Goal: Task Accomplishment & Management: Use online tool/utility

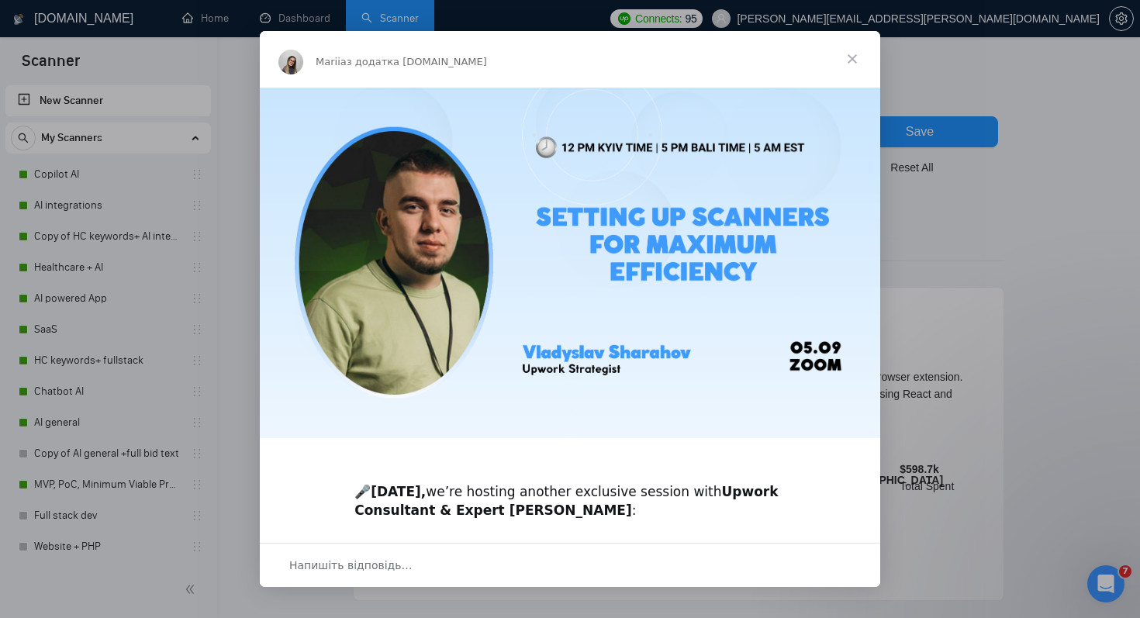
click at [853, 58] on span "Закрити" at bounding box center [852, 59] width 56 height 56
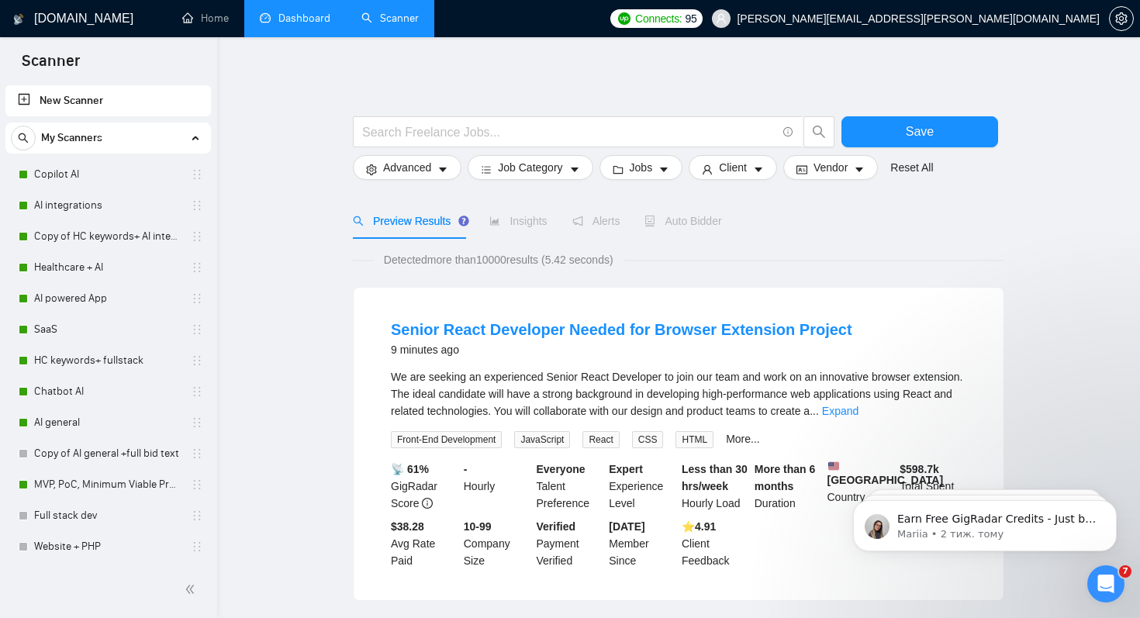
click at [302, 20] on link "Dashboard" at bounding box center [295, 18] width 71 height 13
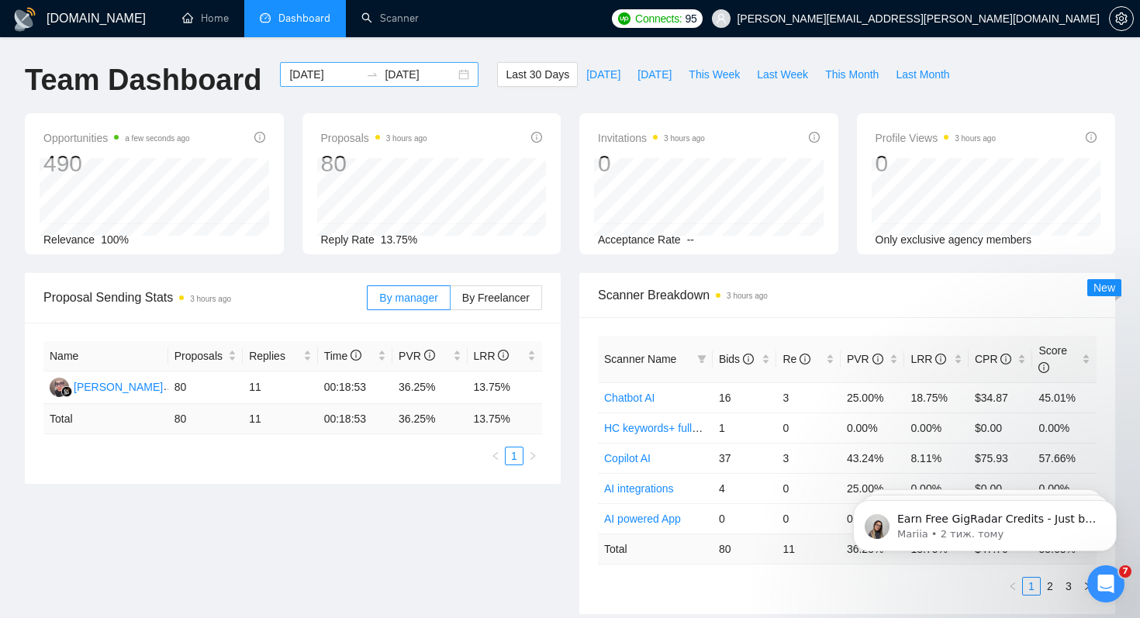
click at [451, 72] on div "2025-08-05 2025-09-04" at bounding box center [379, 74] width 198 height 25
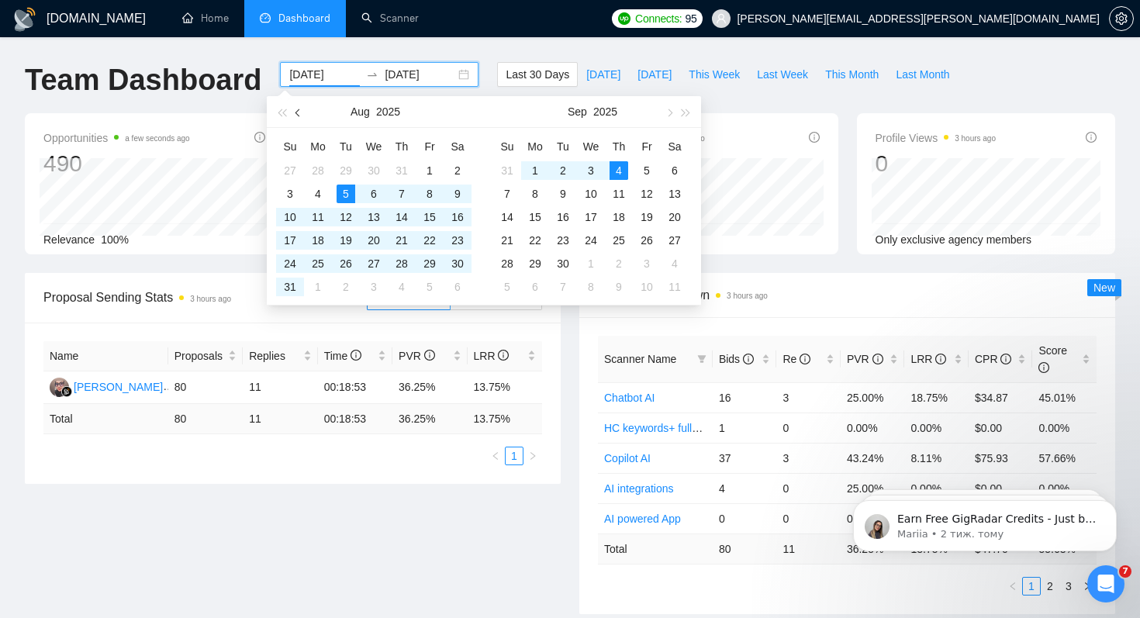
click at [295, 109] on button "button" at bounding box center [298, 111] width 17 height 31
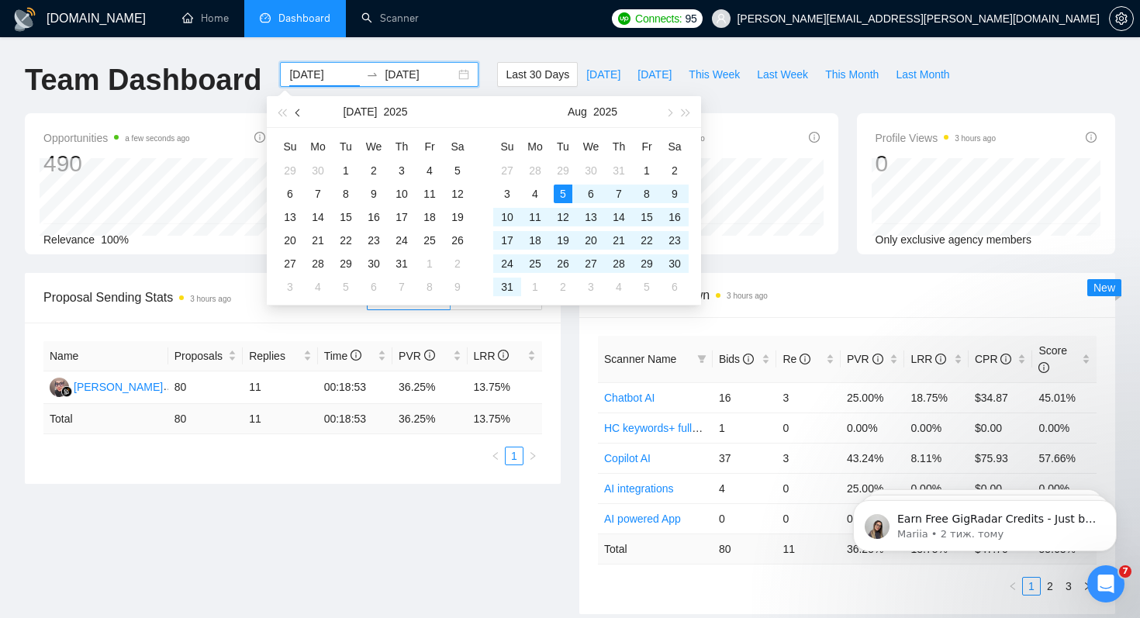
click at [295, 109] on button "button" at bounding box center [298, 111] width 17 height 31
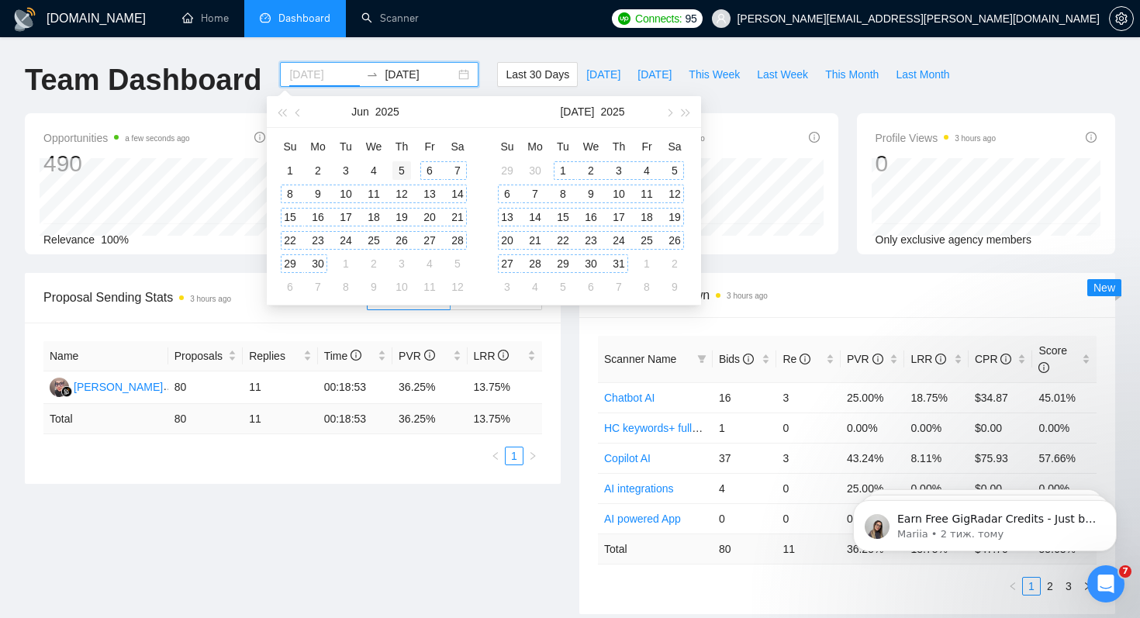
type input "2025-06-05"
click at [408, 168] on div "5" at bounding box center [401, 170] width 19 height 19
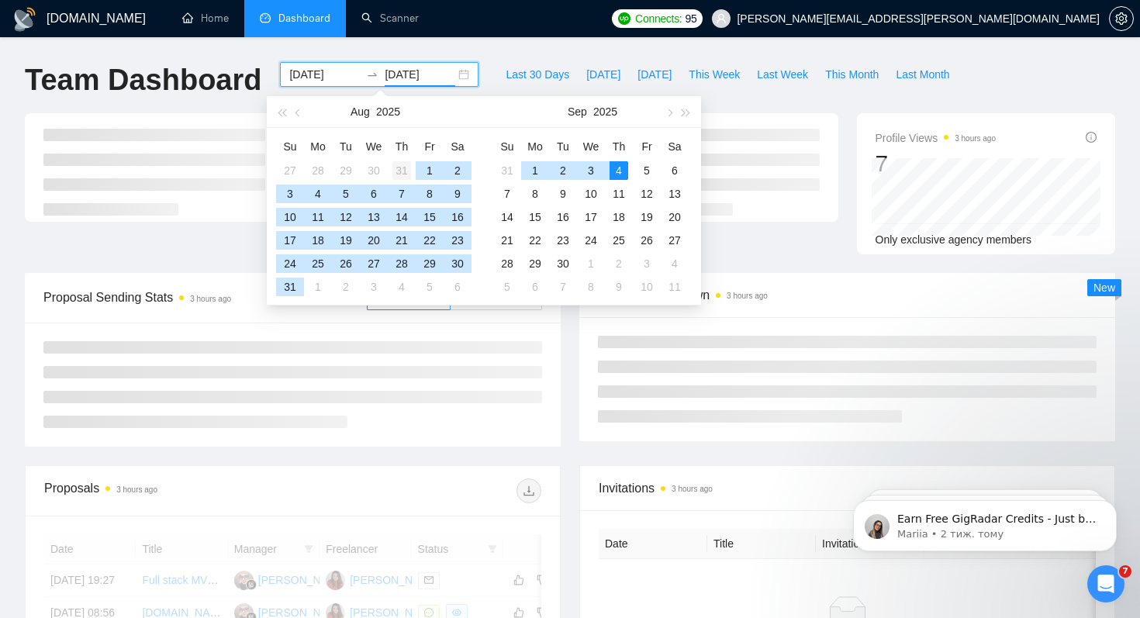
click at [400, 167] on div "31" at bounding box center [401, 170] width 19 height 19
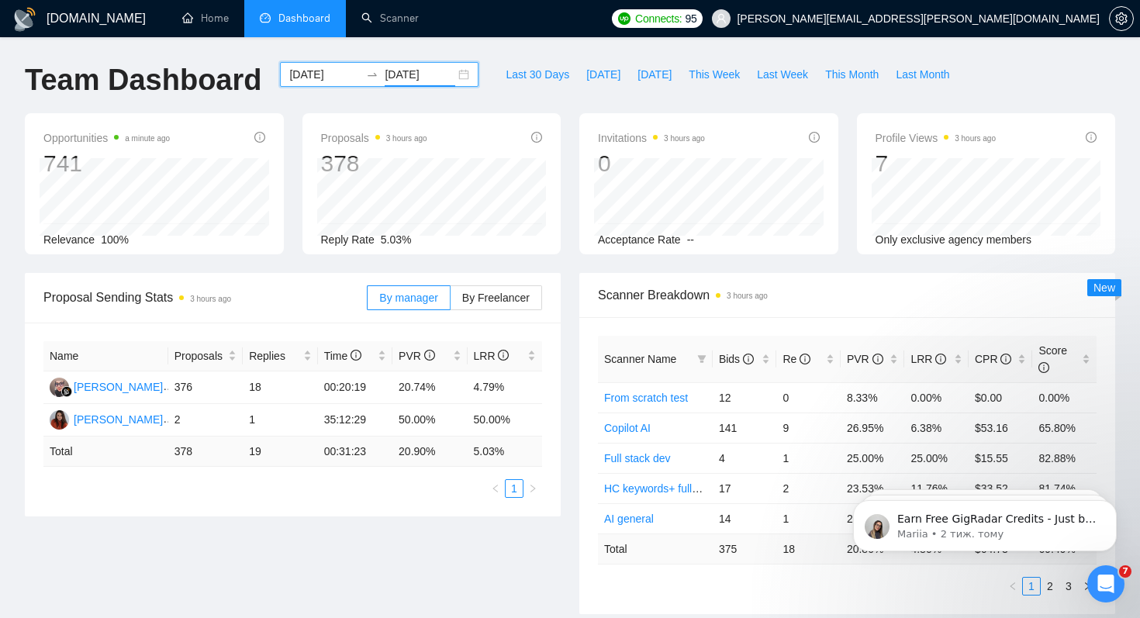
click at [410, 78] on input "2025-07-31" at bounding box center [420, 74] width 71 height 17
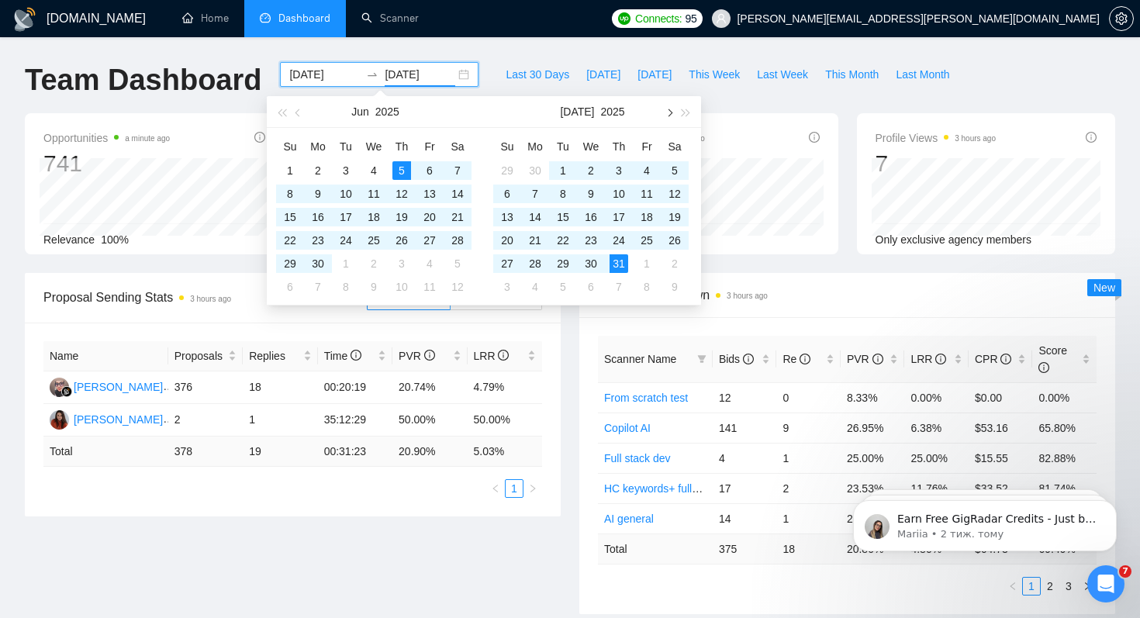
click at [670, 113] on span "button" at bounding box center [668, 113] width 8 height 8
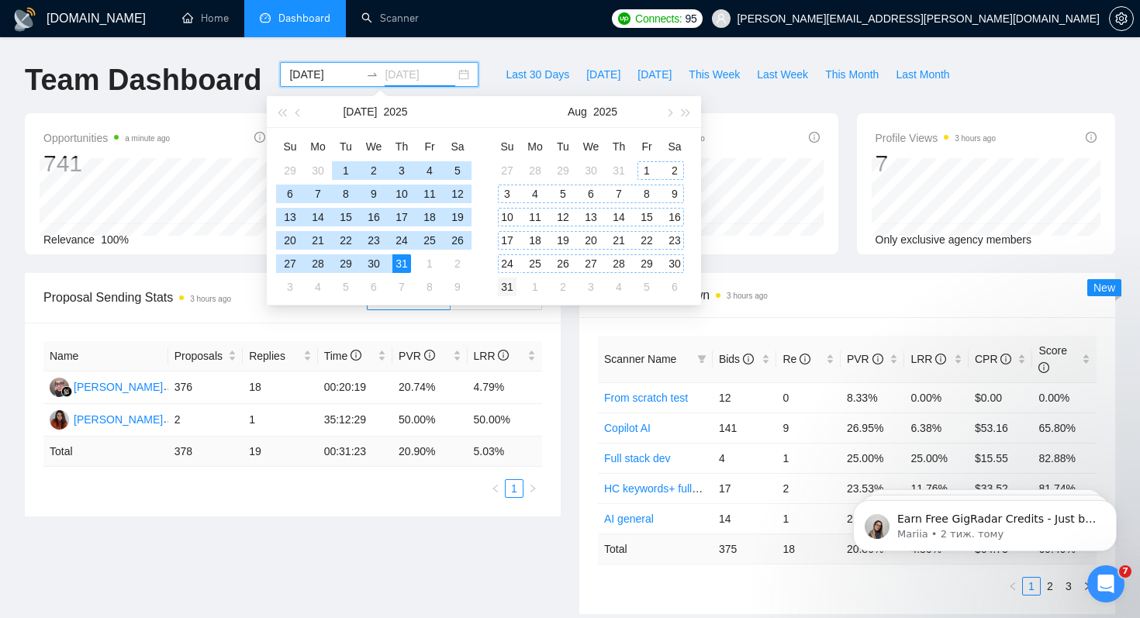
type input "2025-08-31"
click at [511, 288] on div "31" at bounding box center [507, 287] width 19 height 19
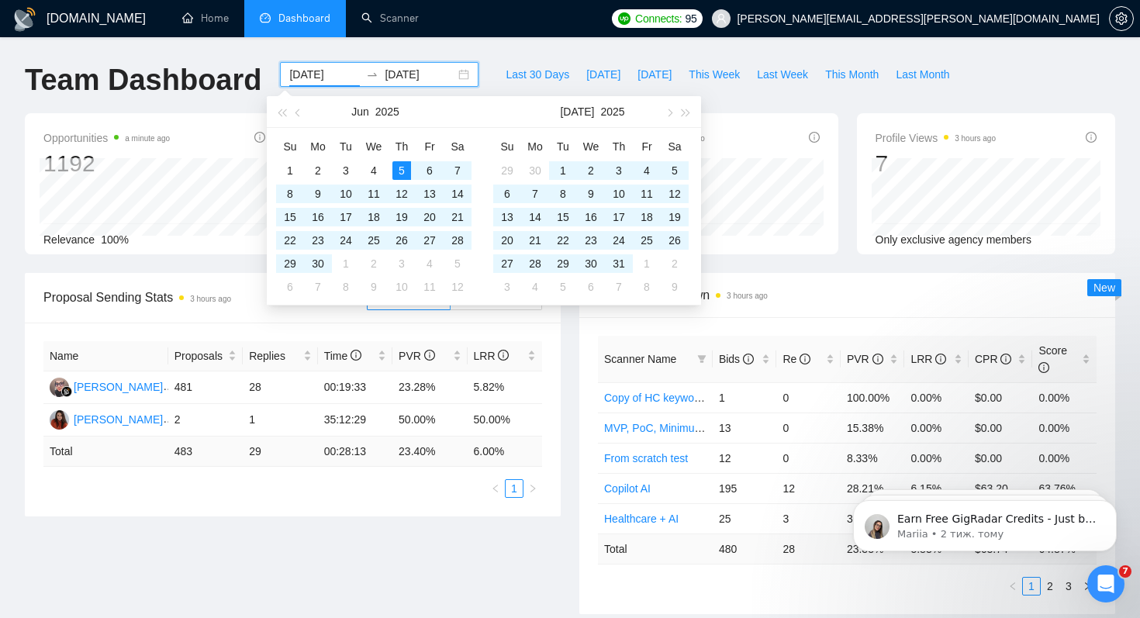
click at [336, 531] on div "Proposal Sending Stats 3 hours ago By manager By Freelancer Name Proposals Repl…" at bounding box center [570, 453] width 1109 height 360
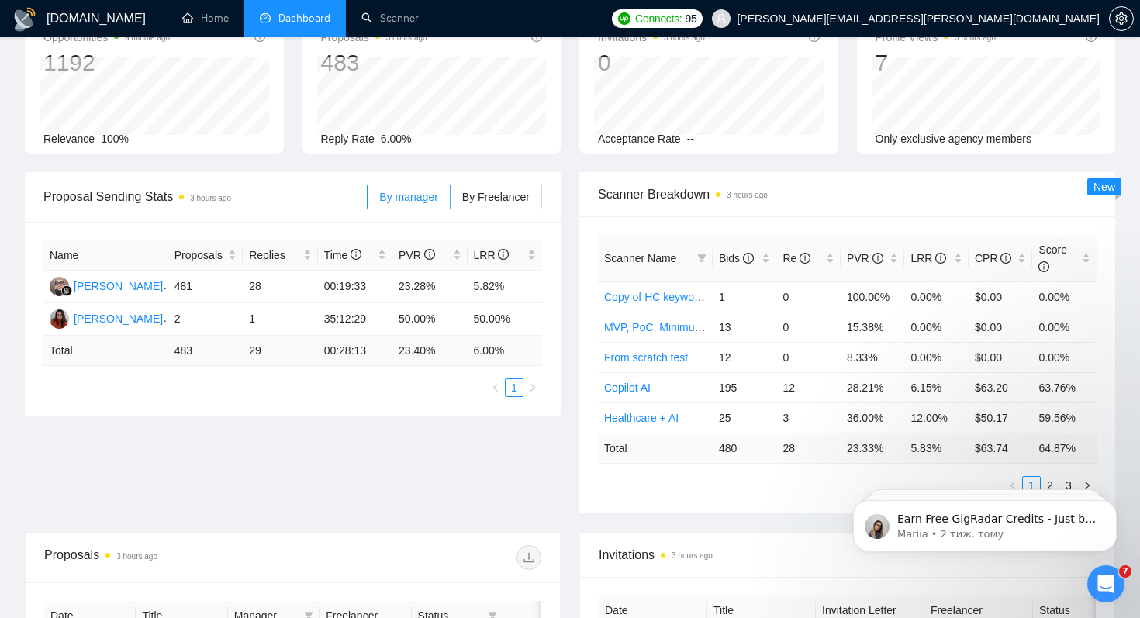
scroll to position [102, 0]
click at [1038, 481] on body "Earn Free GigRadar Credits - Just by Sharing Your Story! 💬 Want more credits fo…" at bounding box center [985, 522] width 298 height 96
click at [1041, 484] on body "Earn Free GigRadar Credits - Just by Sharing Your Story! 💬 Want more credits fo…" at bounding box center [985, 522] width 298 height 96
click at [824, 503] on div "Scanner Name Bids Re PVR LRR CPR Score Copy of HC keywords+ AI integration 1 0 …" at bounding box center [847, 363] width 536 height 297
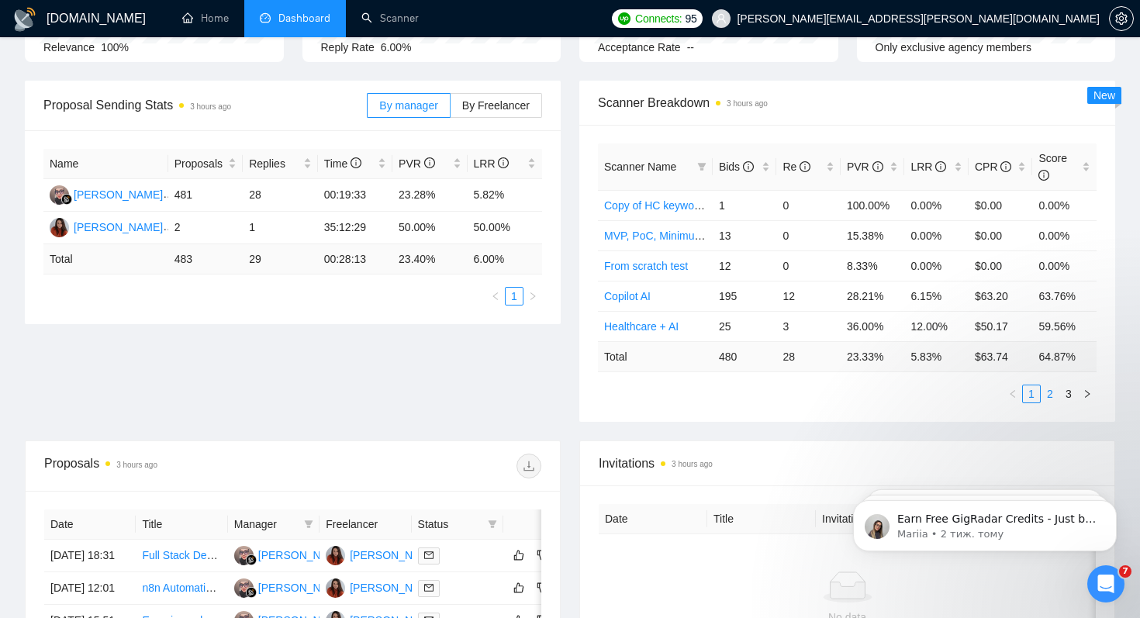
click at [1054, 394] on link "2" at bounding box center [1049, 393] width 17 height 17
click at [1067, 394] on link "3" at bounding box center [1068, 393] width 17 height 17
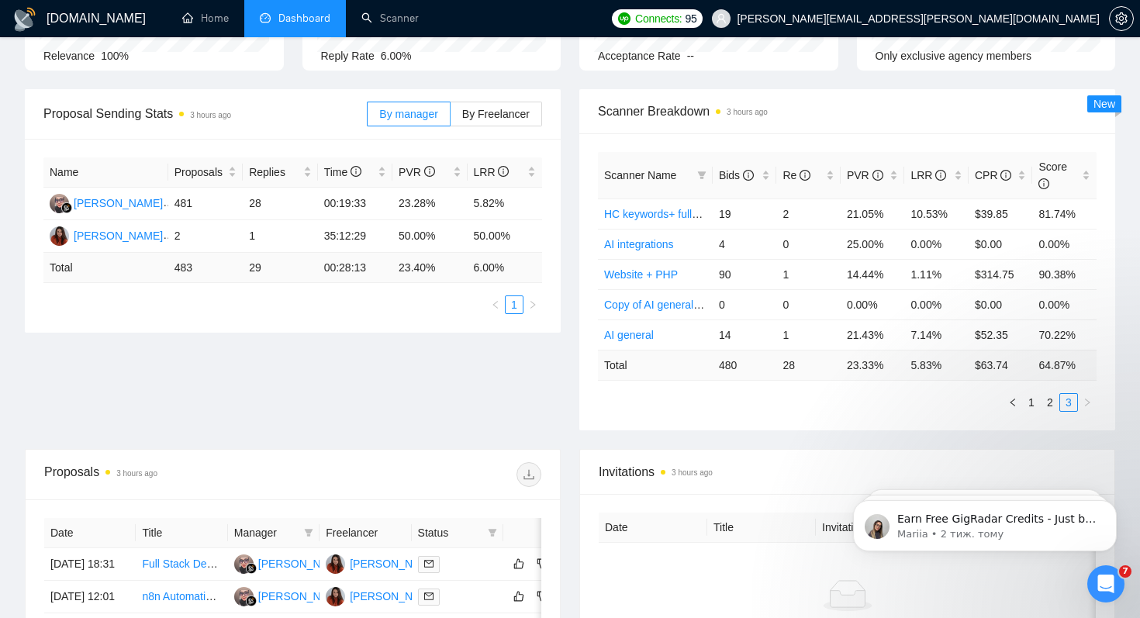
scroll to position [0, 0]
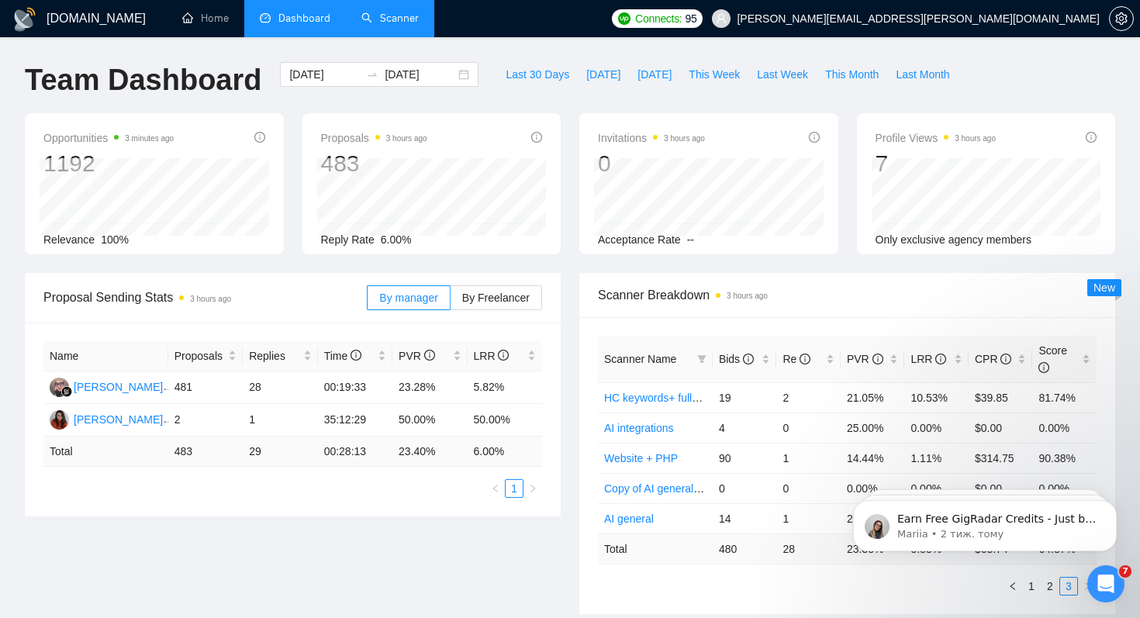
click at [381, 21] on link "Scanner" at bounding box center [389, 18] width 57 height 13
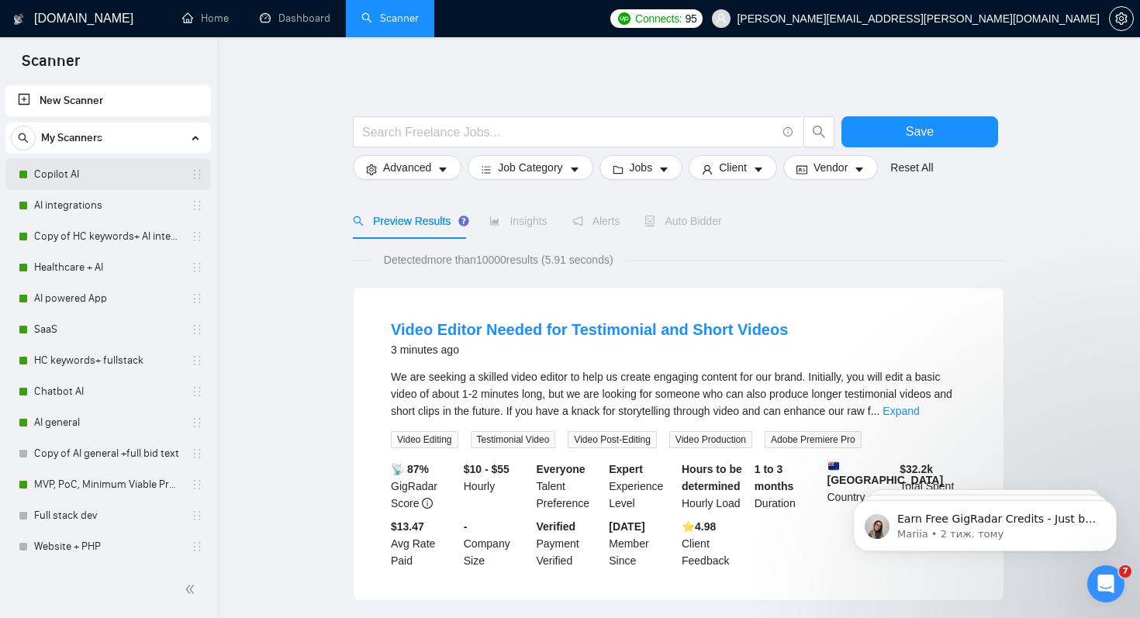
click at [29, 163] on div "Copilot AI" at bounding box center [111, 174] width 185 height 31
click at [43, 170] on link "Copilot AI" at bounding box center [107, 174] width 147 height 31
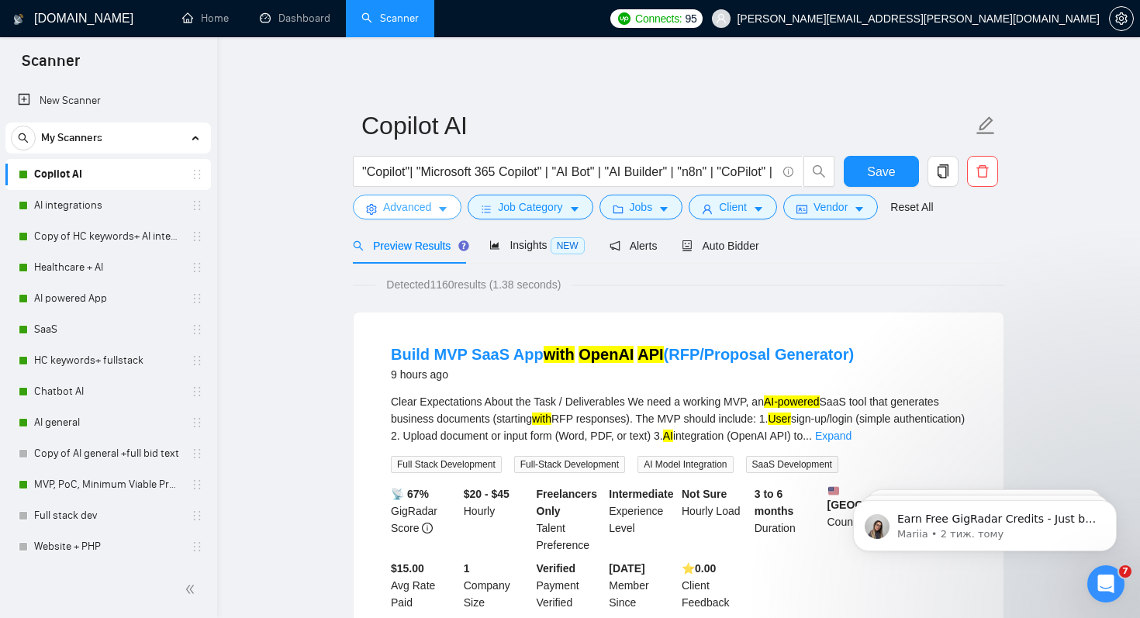
click at [429, 209] on span "Advanced" at bounding box center [407, 206] width 48 height 17
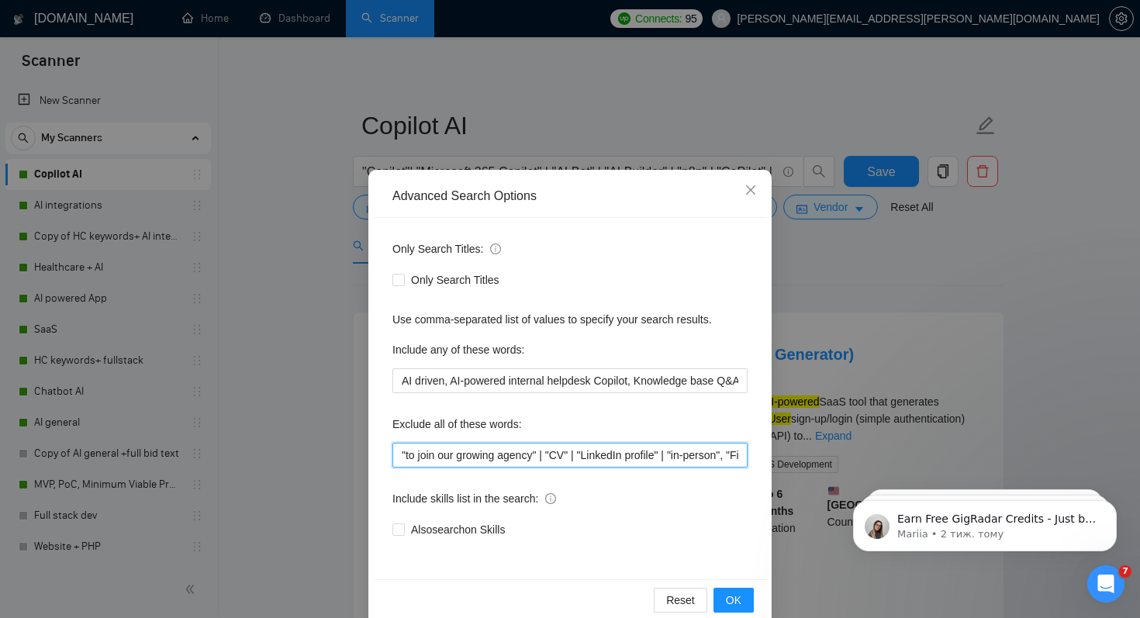
click at [550, 457] on input ""to join our growing agency" | "CV" | "LinkedIn profile" | "in-person", "Fixed …" at bounding box center [569, 455] width 355 height 25
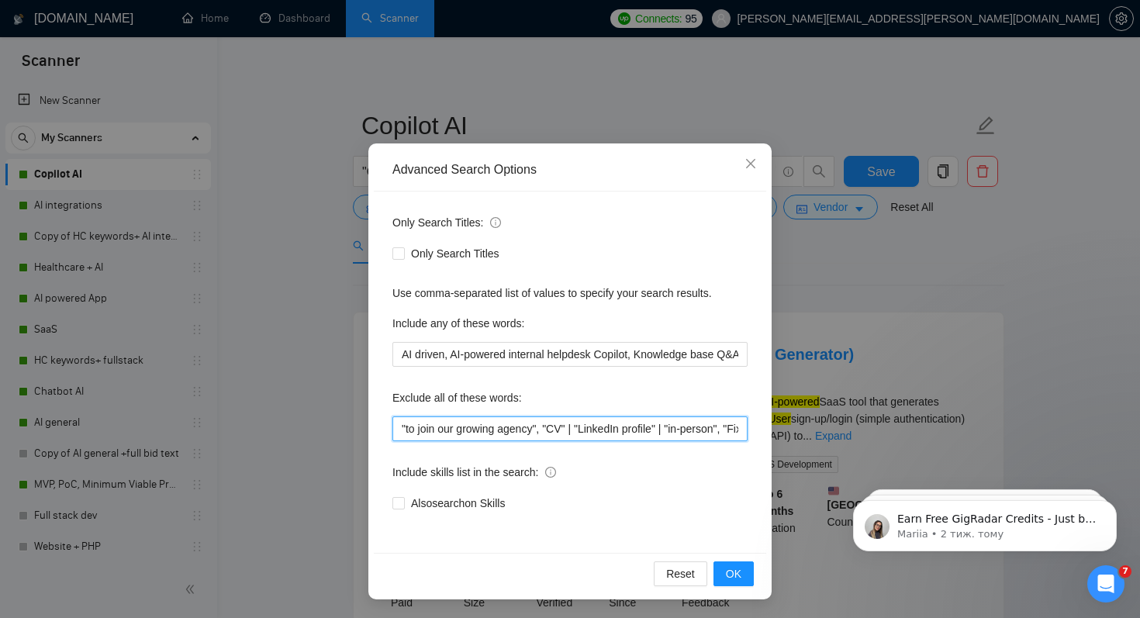
click at [580, 431] on input ""to join our growing agency", "CV" | "LinkedIn profile" | "in-person", "Fixed R…" at bounding box center [569, 428] width 355 height 25
click at [675, 430] on input ""to join our growing agency", "CV" , "LinkedIn profile" | "in-person", "Fixed R…" at bounding box center [569, 428] width 355 height 25
type input ""to join our growing agency", "CV" , "LinkedIn profile" , "in-person", "Fixed R…"
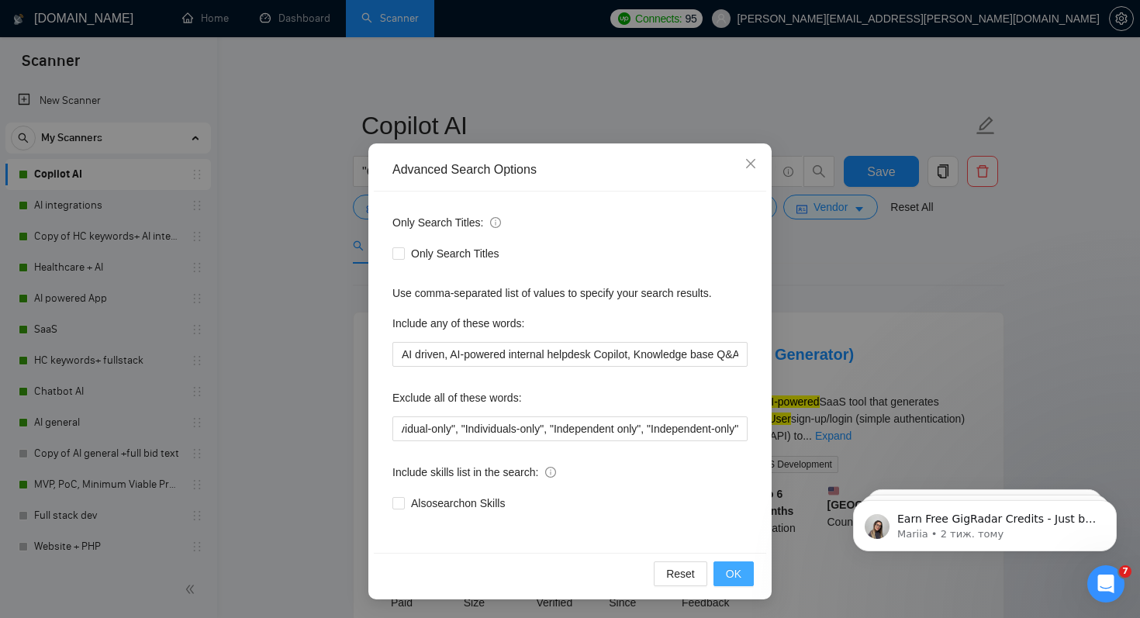
scroll to position [0, 0]
click at [740, 567] on span "OK" at bounding box center [734, 573] width 16 height 17
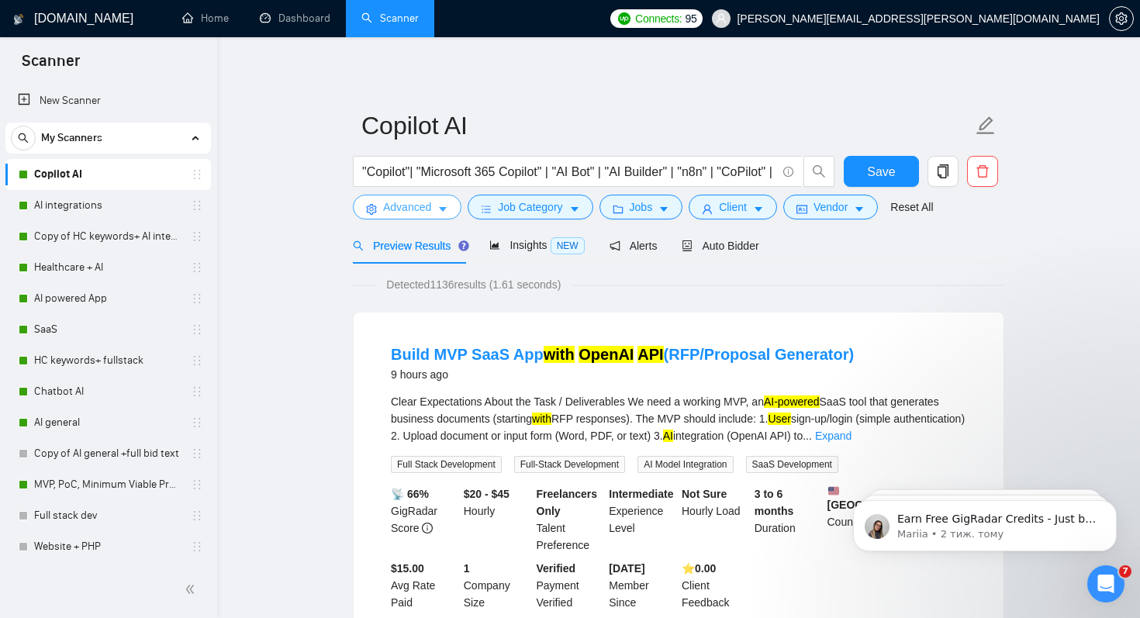
click at [412, 202] on span "Advanced" at bounding box center [407, 206] width 48 height 17
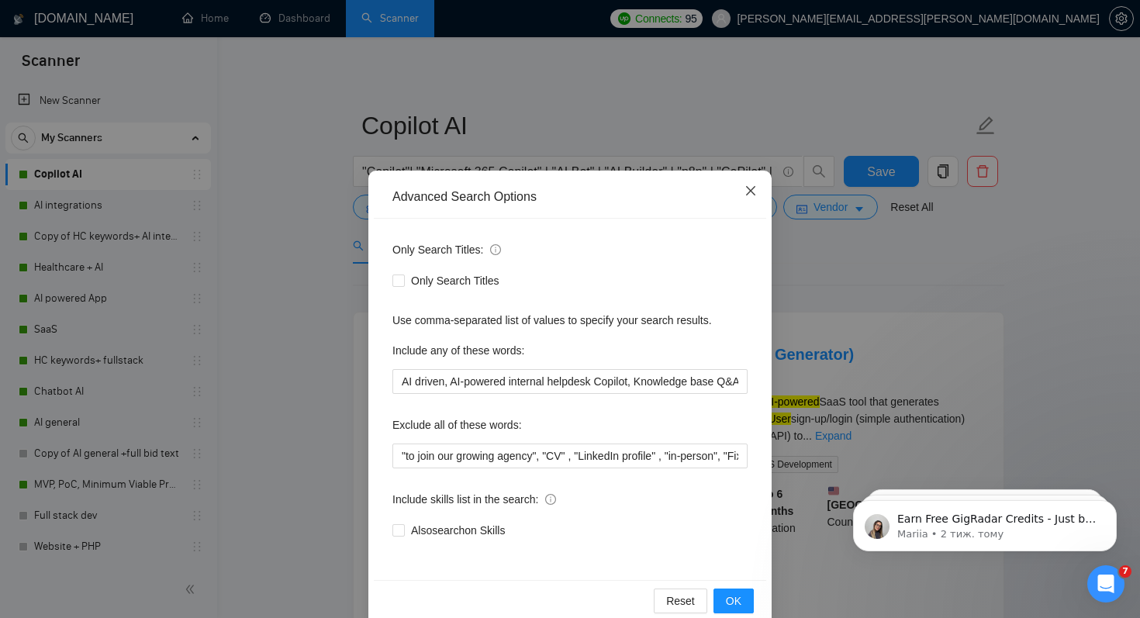
click at [754, 192] on icon "close" at bounding box center [750, 191] width 12 height 12
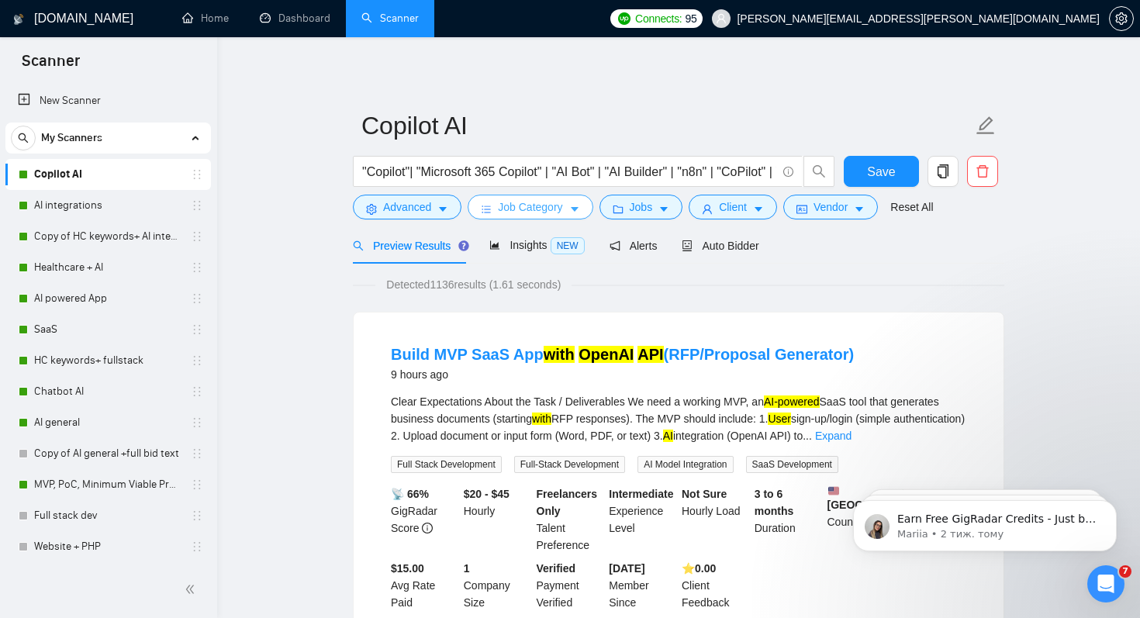
click at [477, 209] on button "Job Category" at bounding box center [529, 207] width 125 height 25
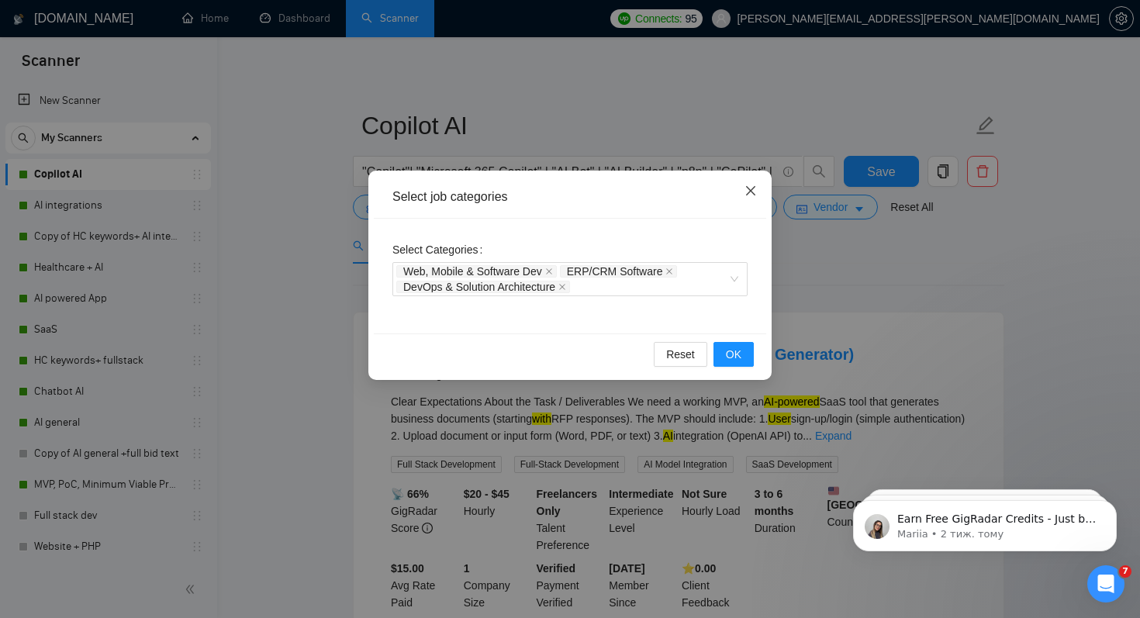
click at [752, 192] on icon "close" at bounding box center [750, 190] width 9 height 9
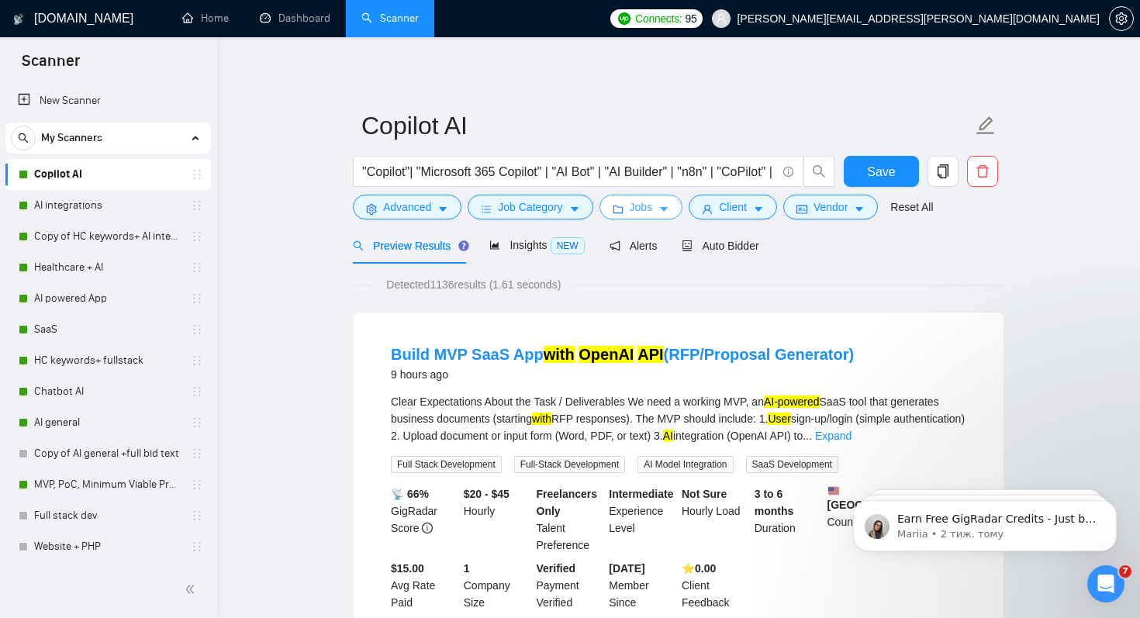
click at [661, 208] on button "Jobs" at bounding box center [641, 207] width 84 height 25
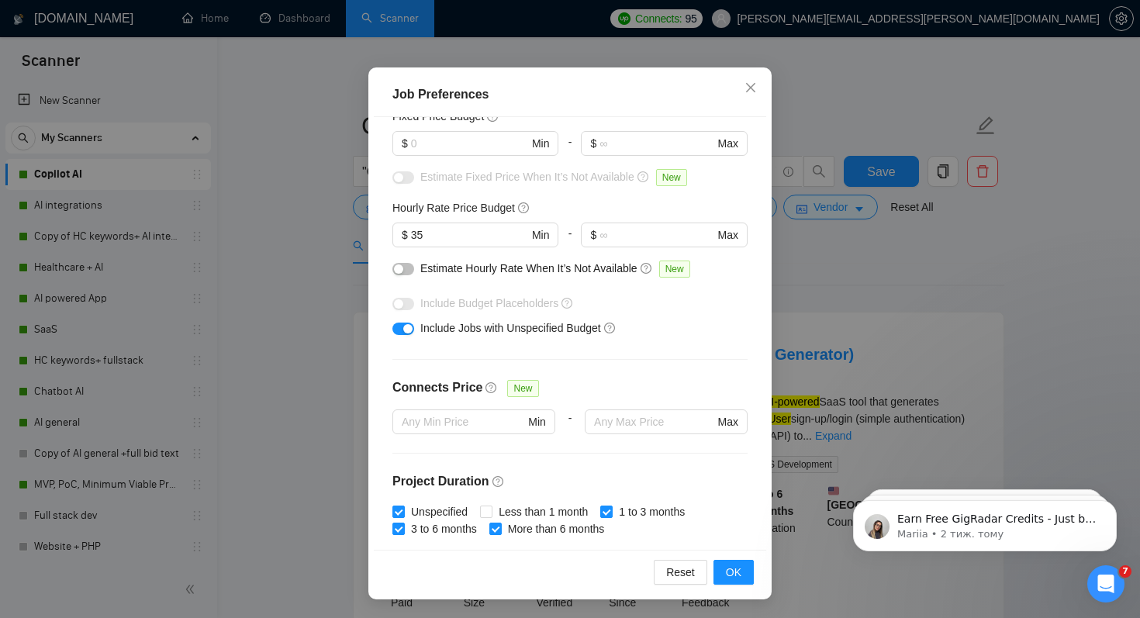
scroll to position [117, 0]
click at [750, 86] on icon "close" at bounding box center [750, 87] width 12 height 12
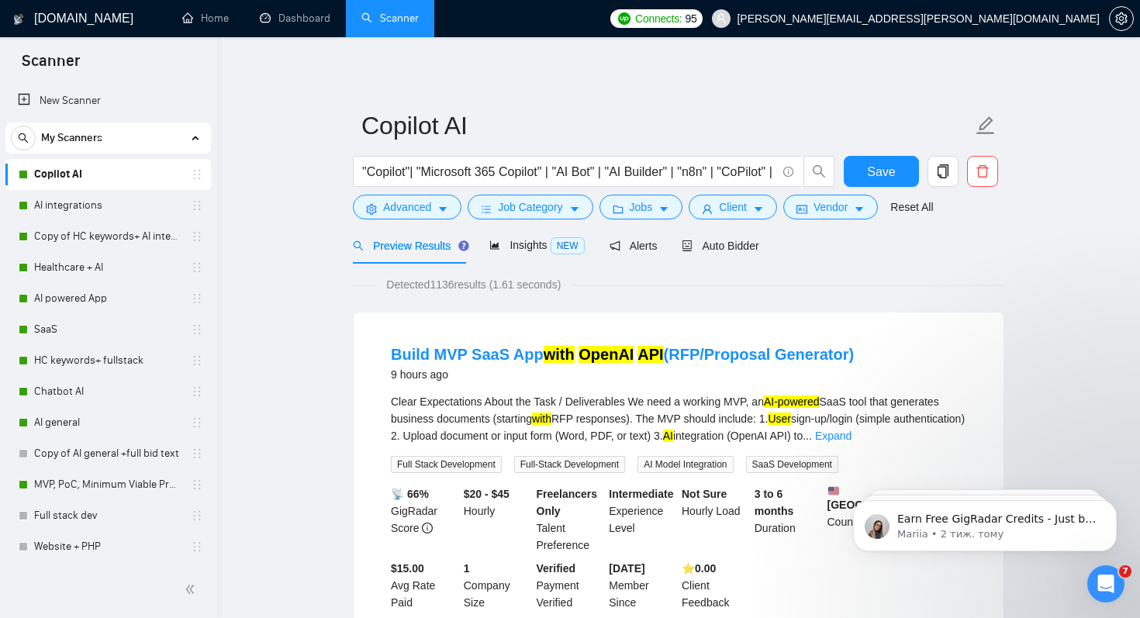
scroll to position [26, 0]
click at [747, 210] on span "Client" at bounding box center [733, 206] width 28 height 17
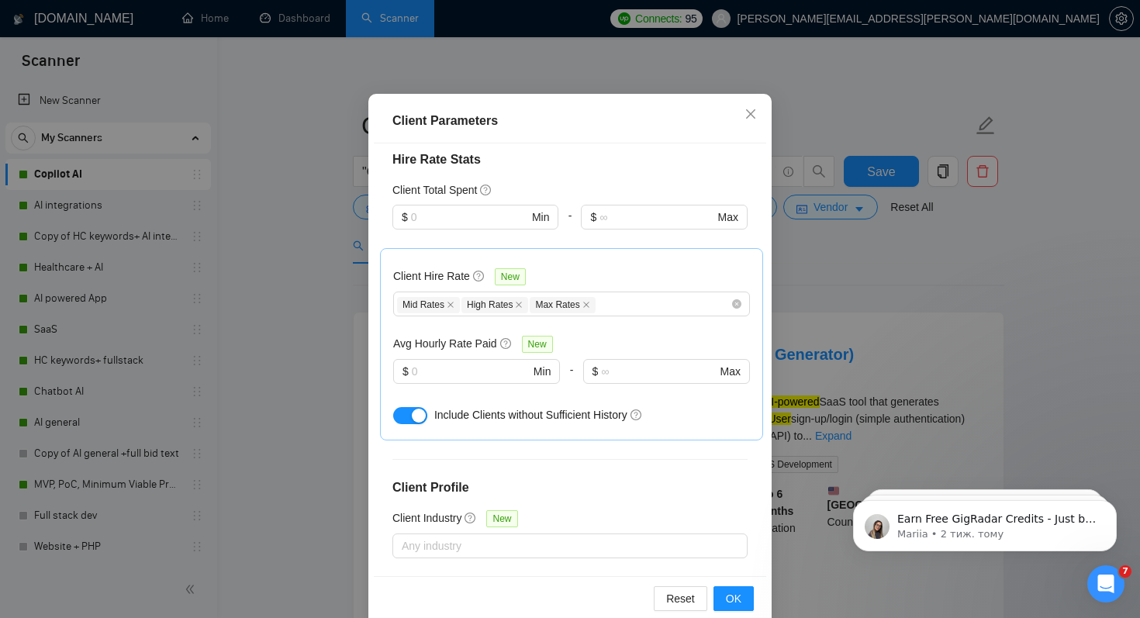
scroll to position [99, 0]
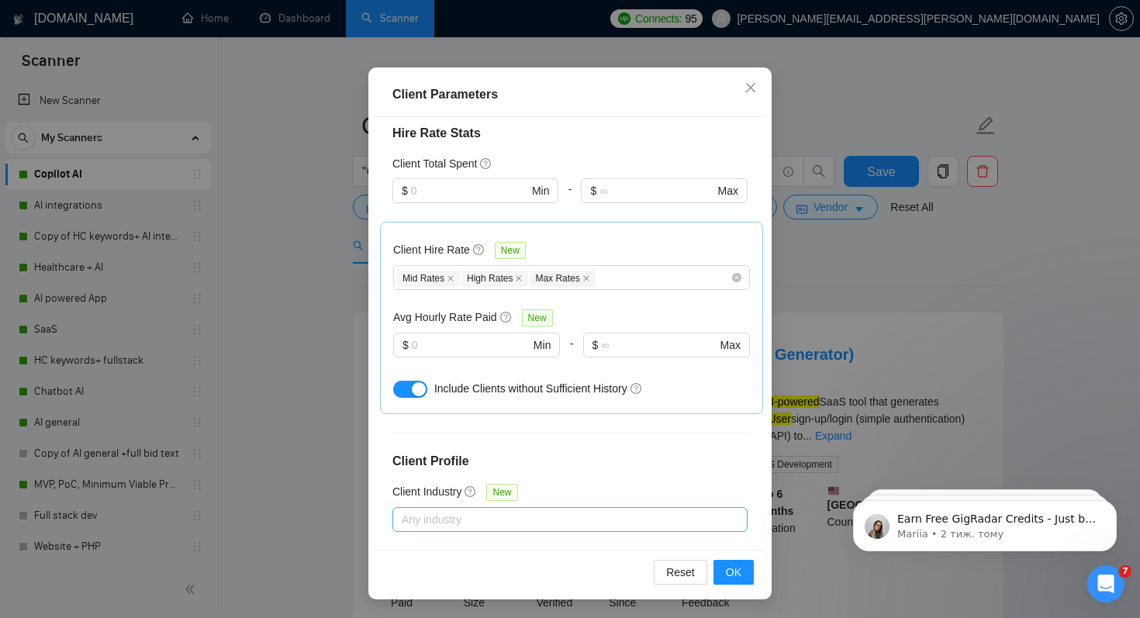
click at [412, 510] on div at bounding box center [562, 519] width 332 height 19
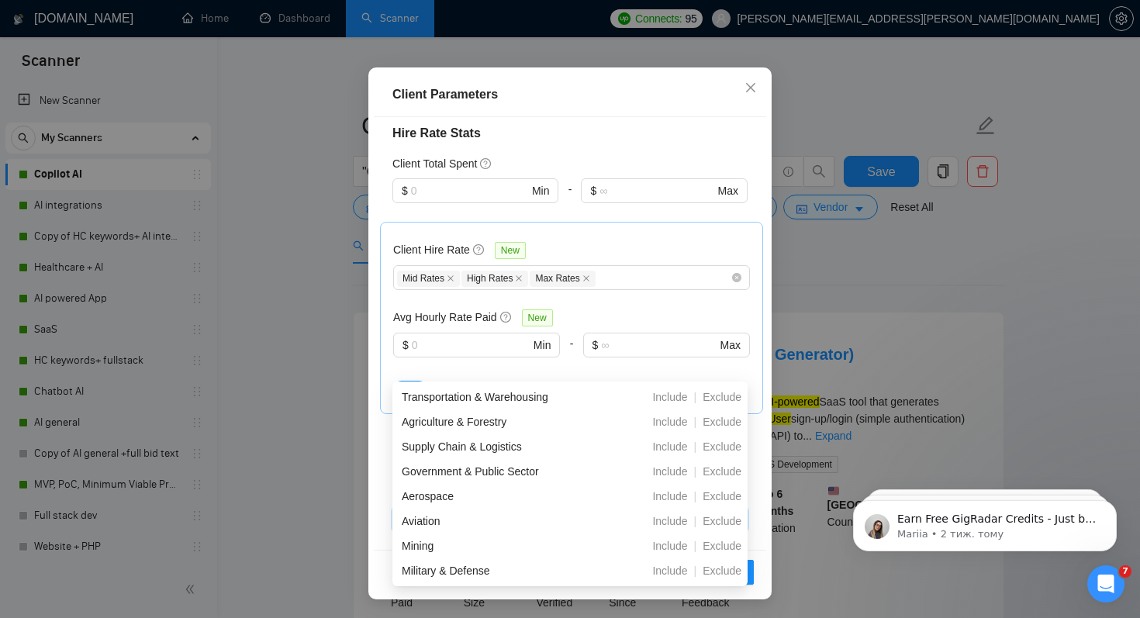
scroll to position [545, 0]
click at [578, 452] on h4 "Client Profile" at bounding box center [569, 461] width 355 height 19
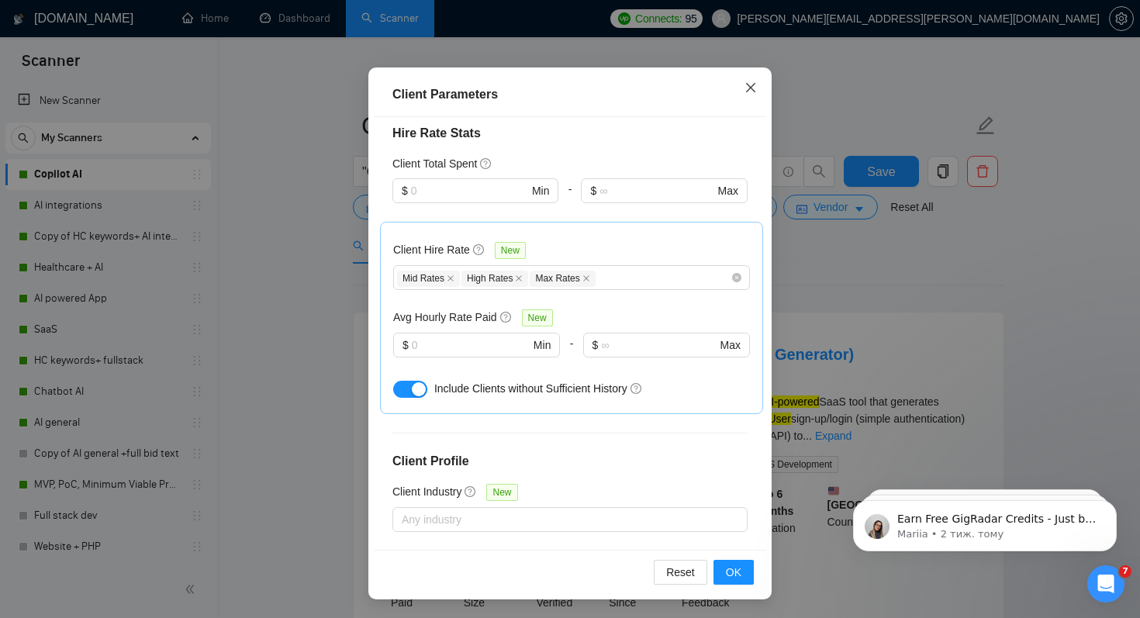
click at [752, 86] on icon "close" at bounding box center [750, 87] width 9 height 9
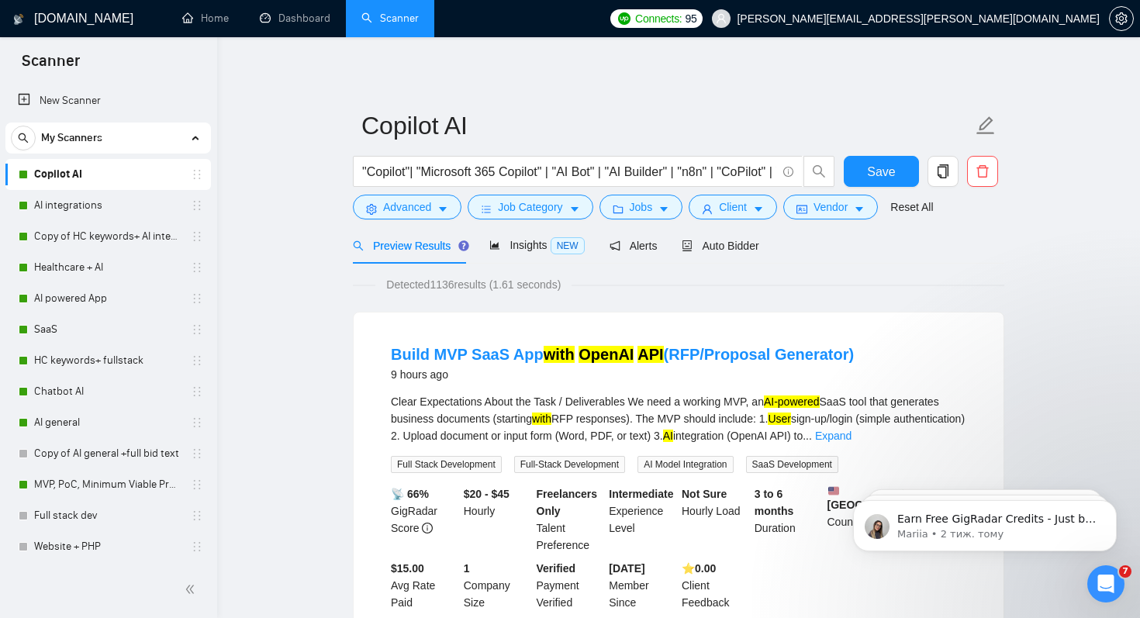
scroll to position [26, 0]
click at [830, 209] on span "Vendor" at bounding box center [830, 206] width 34 height 17
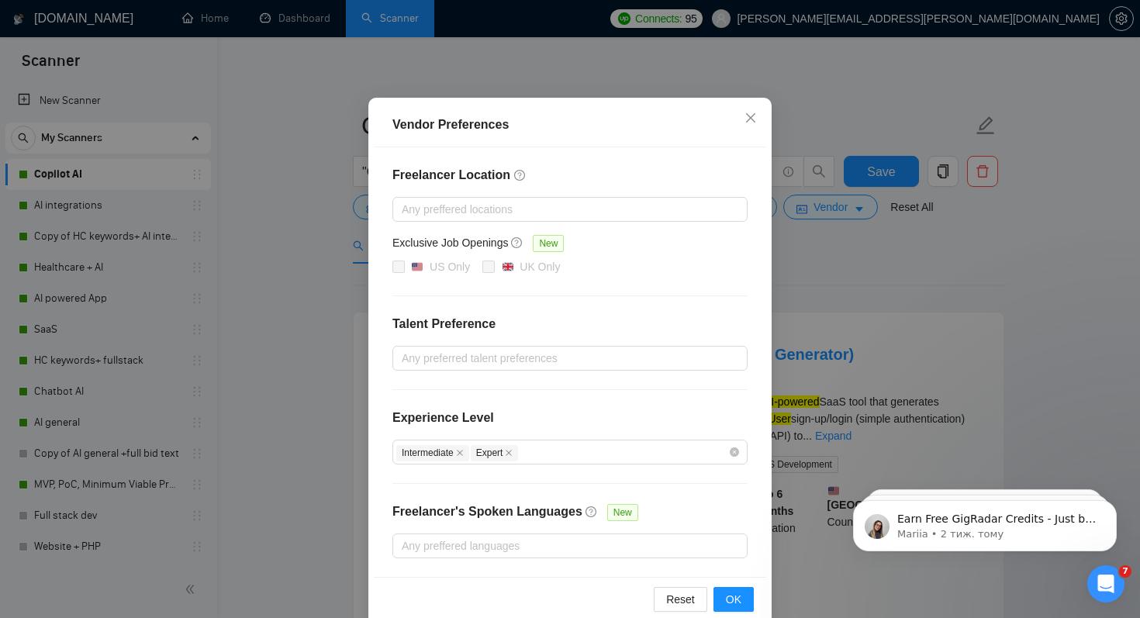
scroll to position [99, 0]
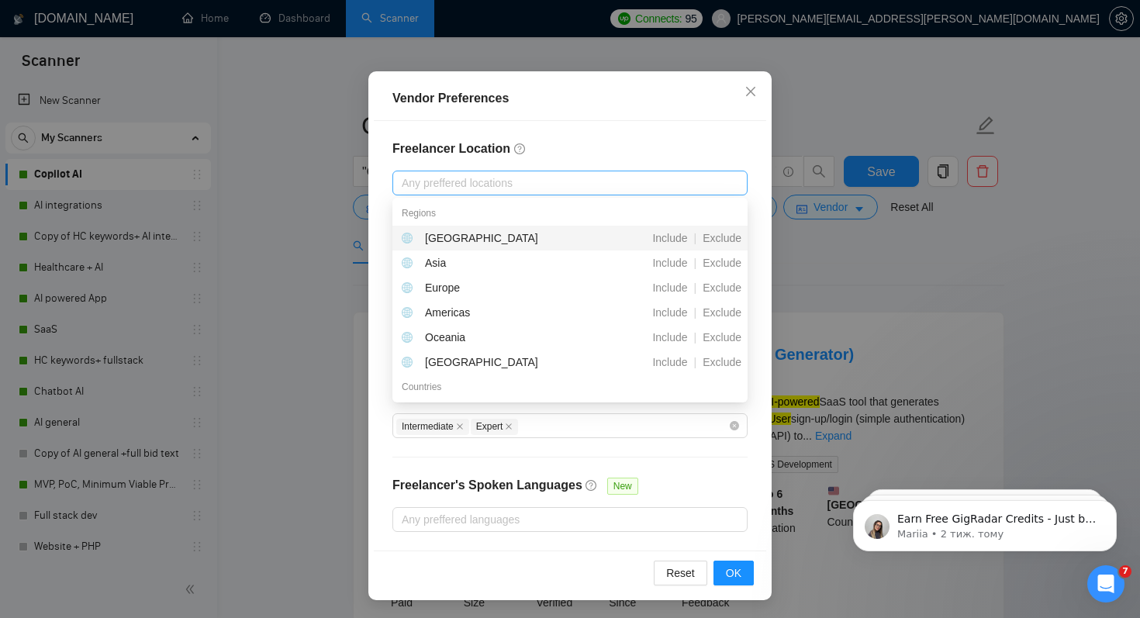
click at [470, 184] on div at bounding box center [562, 183] width 332 height 19
click at [633, 152] on h4 "Freelancer Location" at bounding box center [569, 149] width 355 height 19
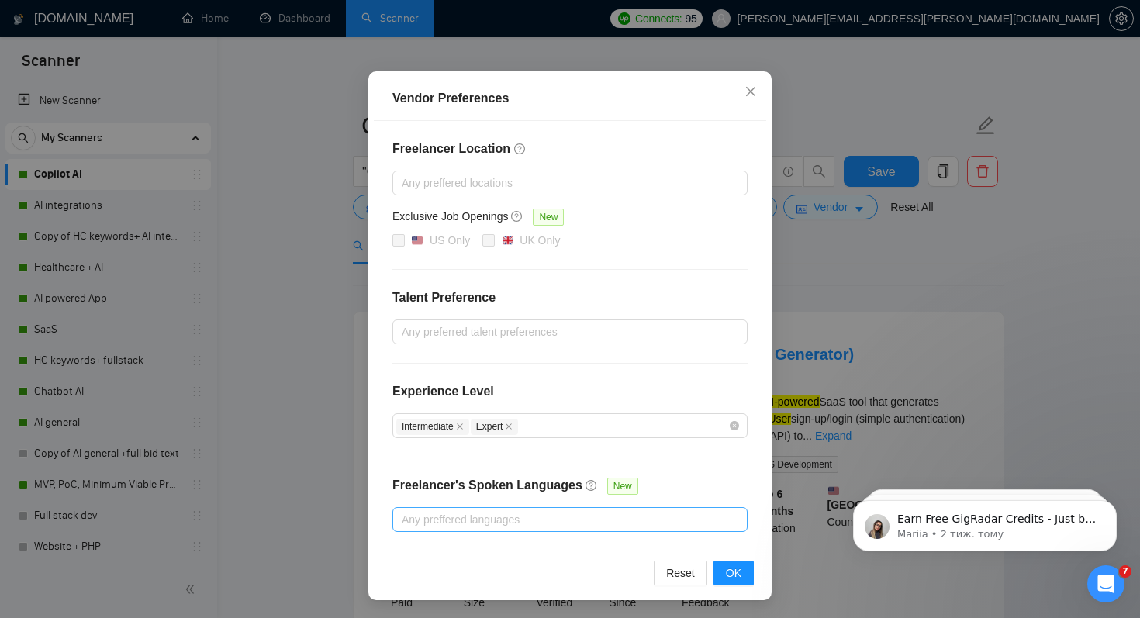
click at [471, 521] on div at bounding box center [562, 519] width 332 height 19
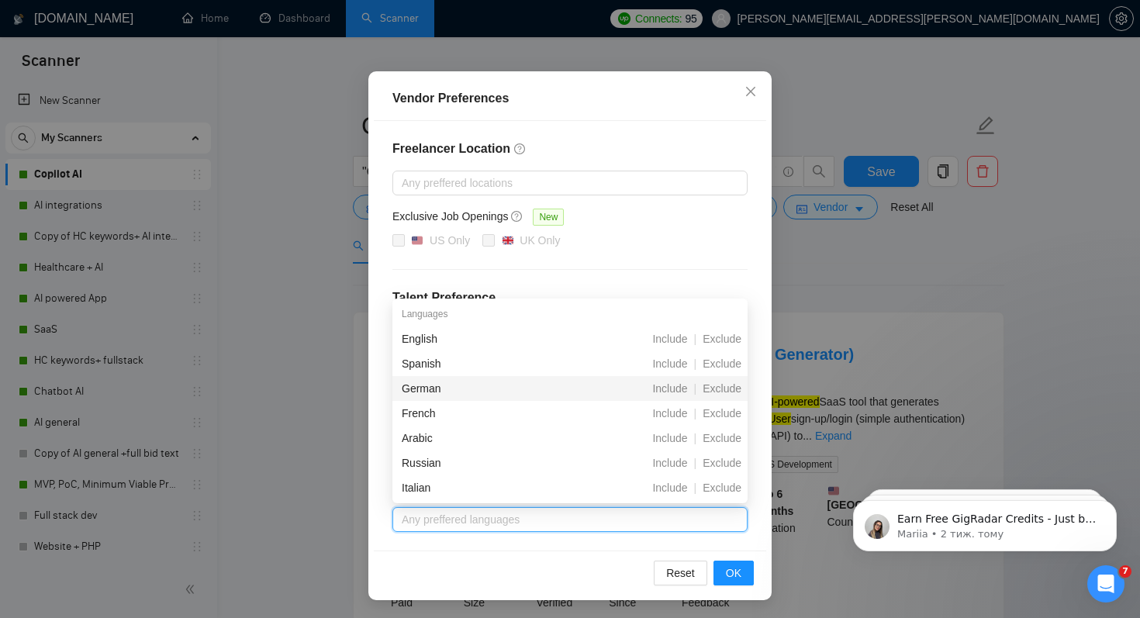
click at [430, 390] on div "German" at bounding box center [488, 388] width 173 height 17
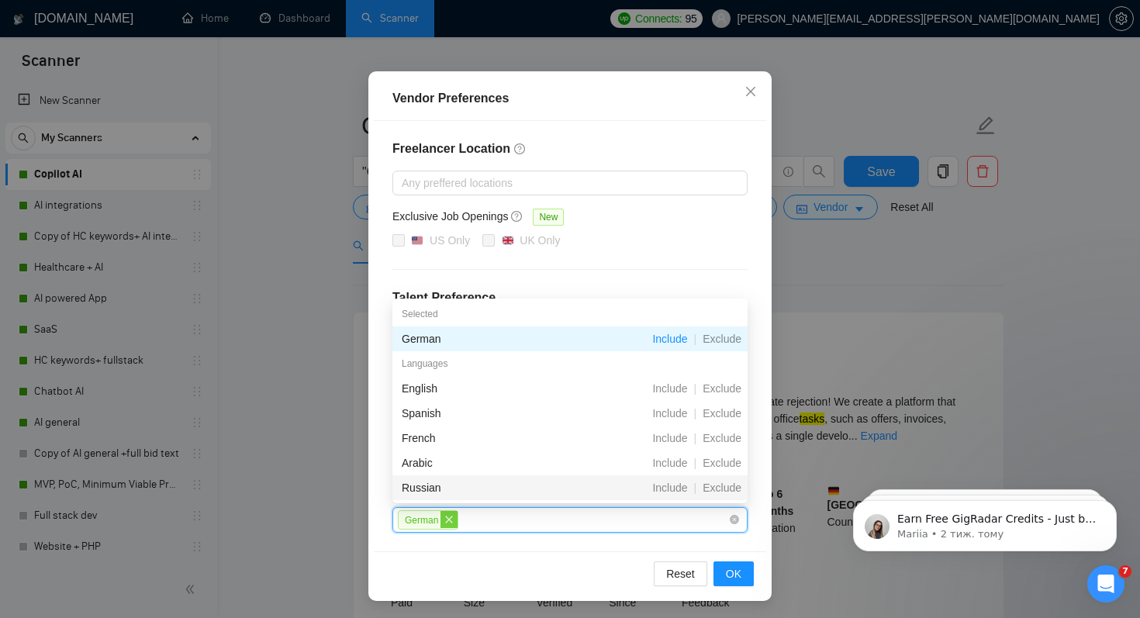
click at [452, 522] on icon "close" at bounding box center [448, 519] width 9 height 9
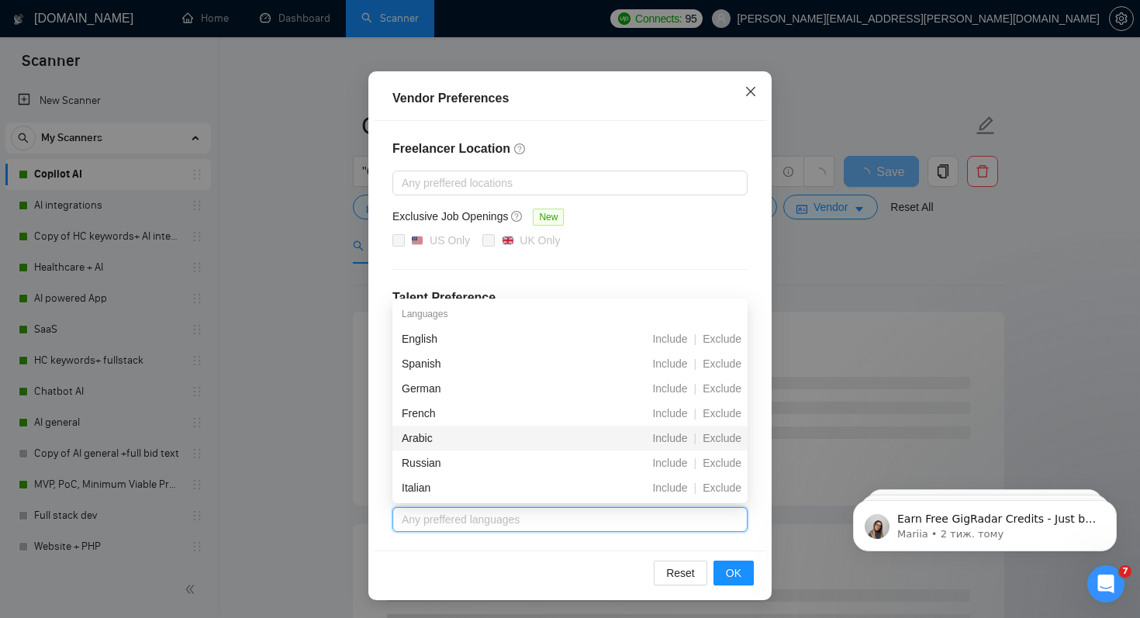
click at [753, 92] on icon "close" at bounding box center [750, 91] width 12 height 12
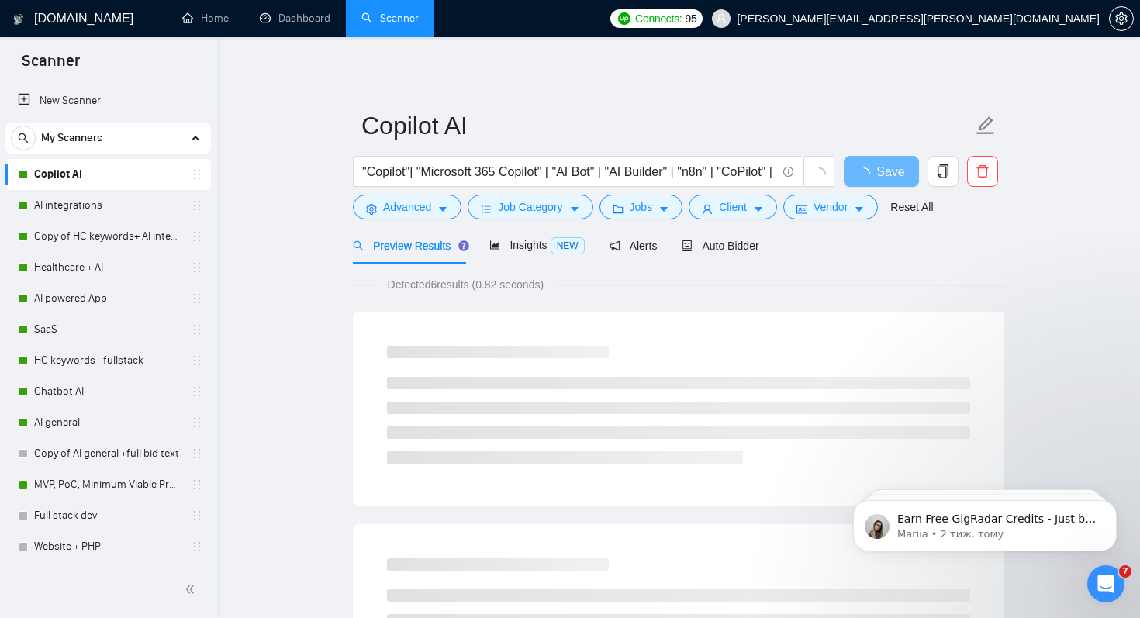
scroll to position [22, 0]
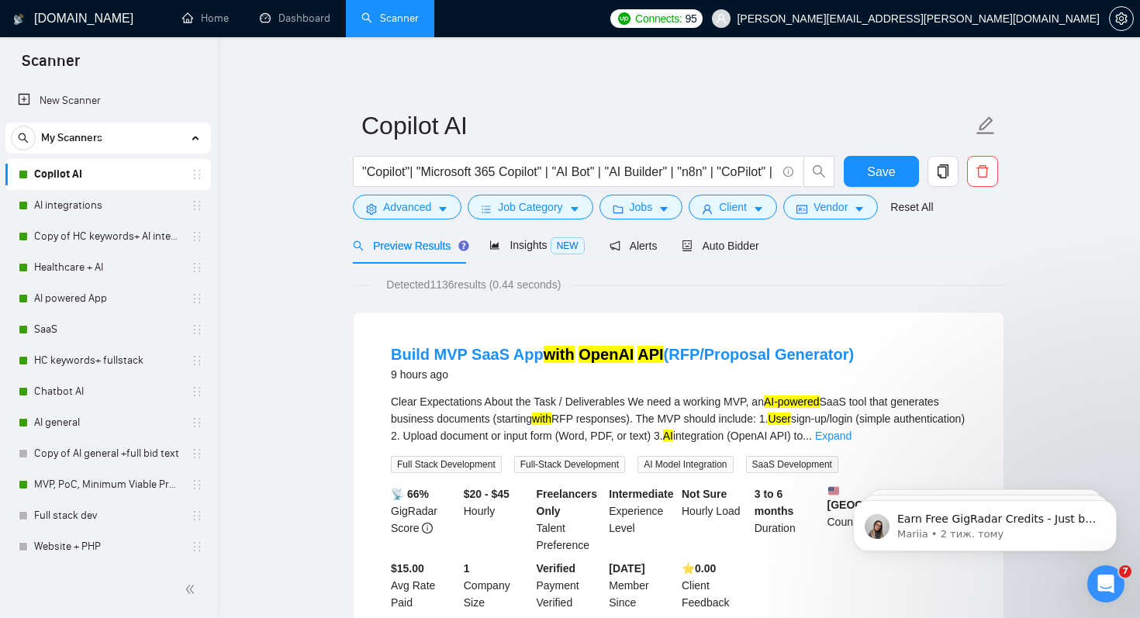
click at [401, 247] on span "Preview Results" at bounding box center [409, 246] width 112 height 12
click at [428, 205] on span "Advanced" at bounding box center [407, 206] width 48 height 17
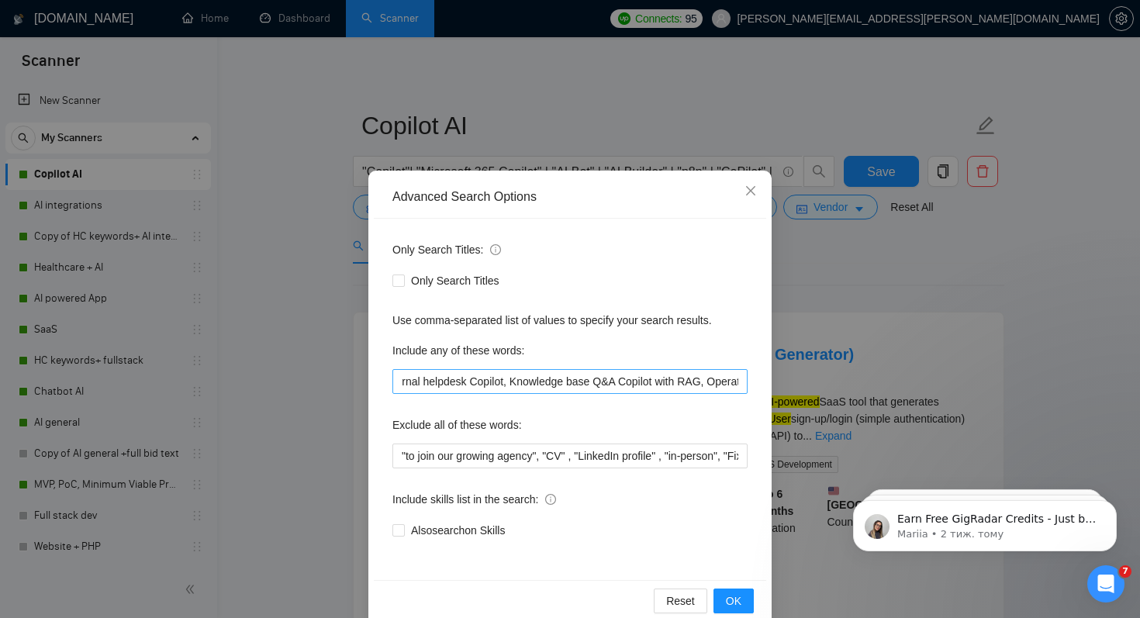
scroll to position [0, 126]
drag, startPoint x: 667, startPoint y: 383, endPoint x: 691, endPoint y: 383, distance: 23.3
click at [692, 383] on input "AI driven, AI-powered internal helpdesk Copilot, Knowledge base Q&A Copilot wit…" at bounding box center [569, 381] width 355 height 25
type input "AI driven, AI-powered internal helpdesk Copilot, Knowledge base Q&A Copilot RAG…"
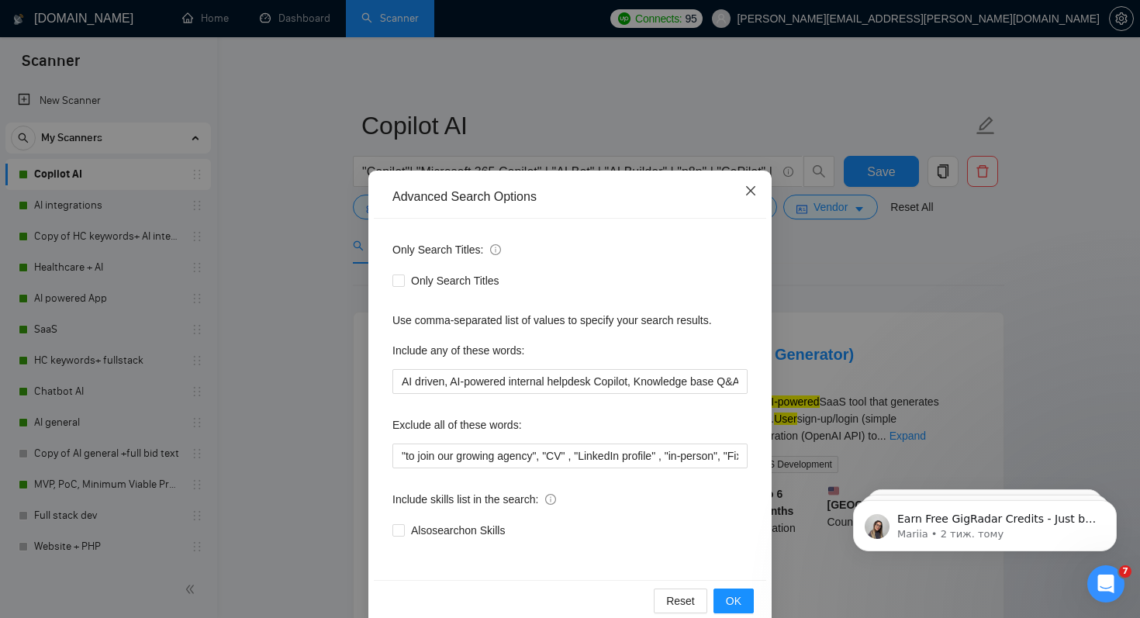
click at [750, 192] on icon "close" at bounding box center [750, 191] width 12 height 12
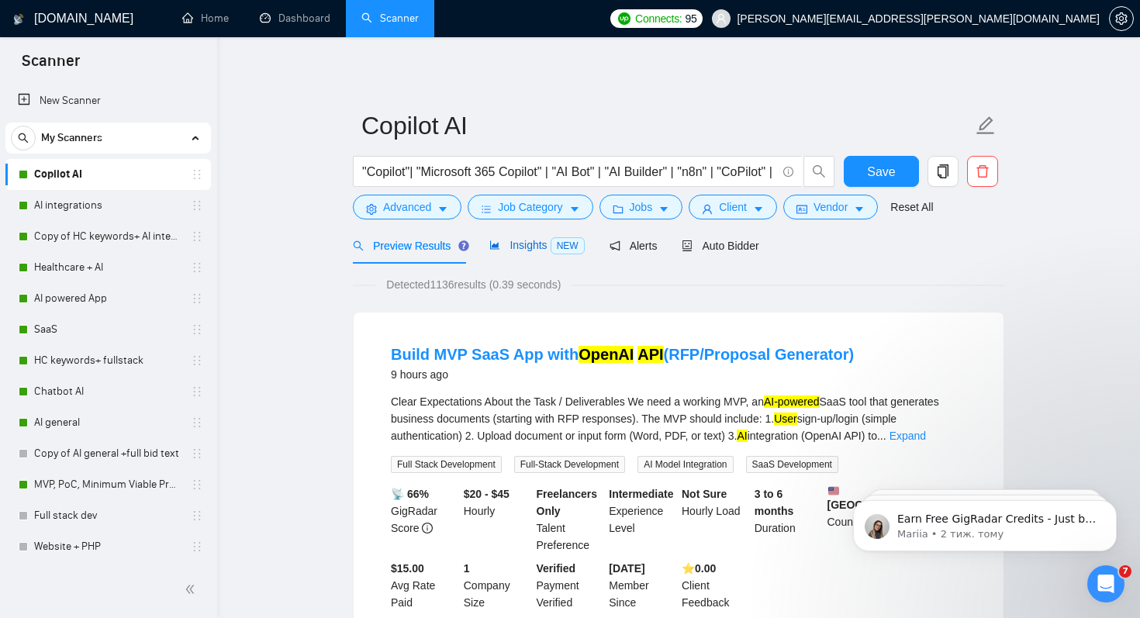
click at [529, 245] on span "Insights NEW" at bounding box center [536, 245] width 95 height 12
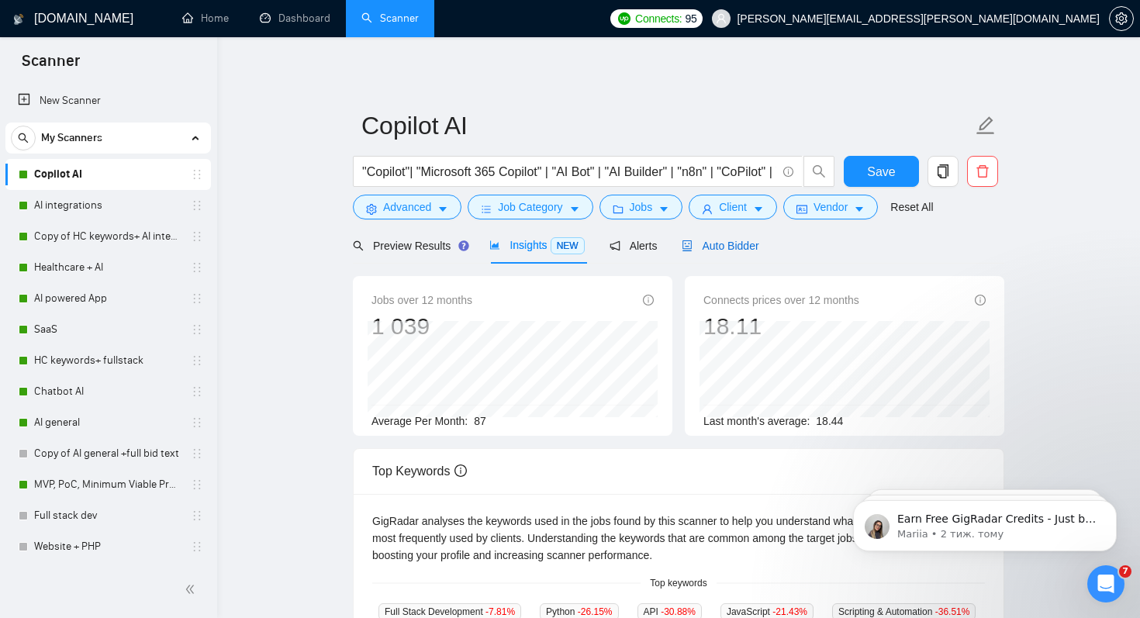
click at [727, 250] on span "Auto Bidder" at bounding box center [719, 246] width 77 height 12
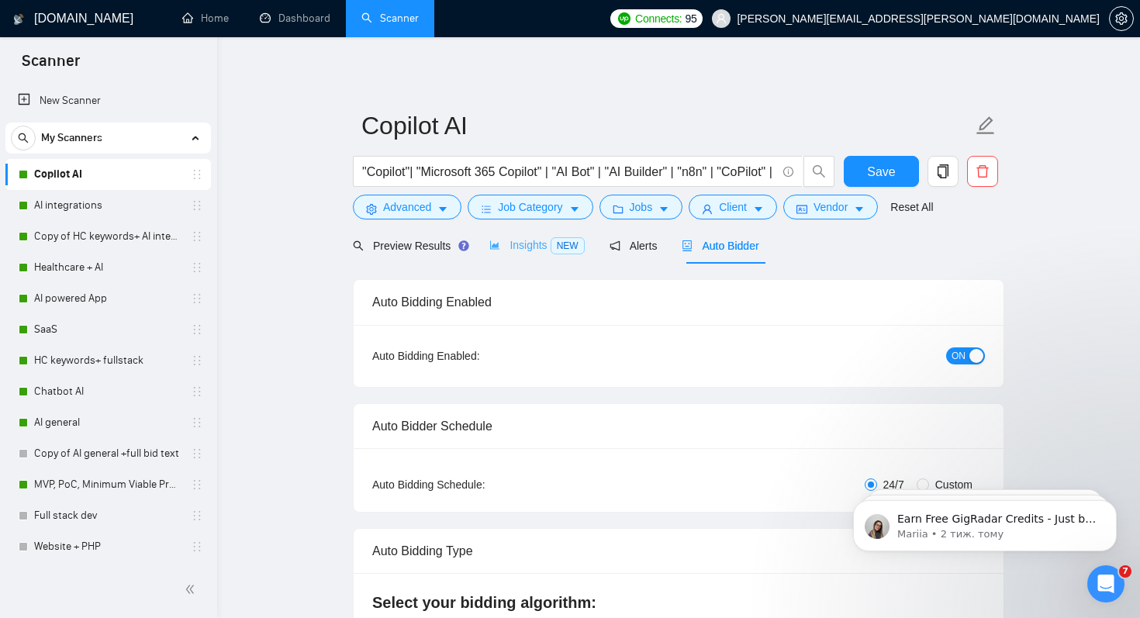
click at [514, 254] on div "Insights NEW" at bounding box center [536, 245] width 95 height 36
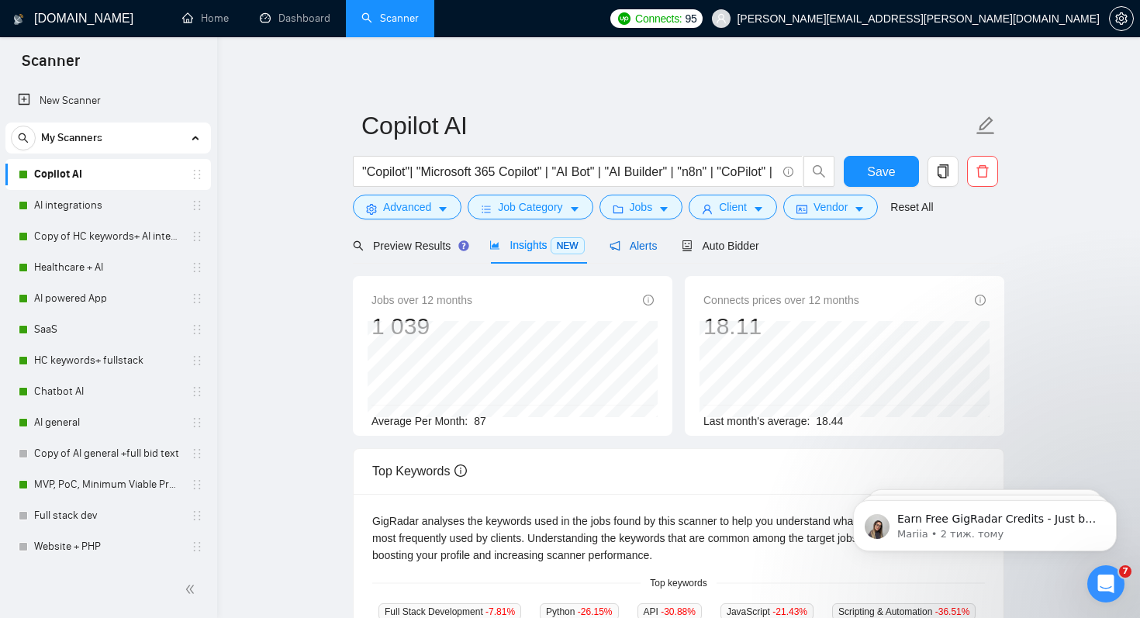
click at [633, 240] on span "Alerts" at bounding box center [633, 246] width 48 height 12
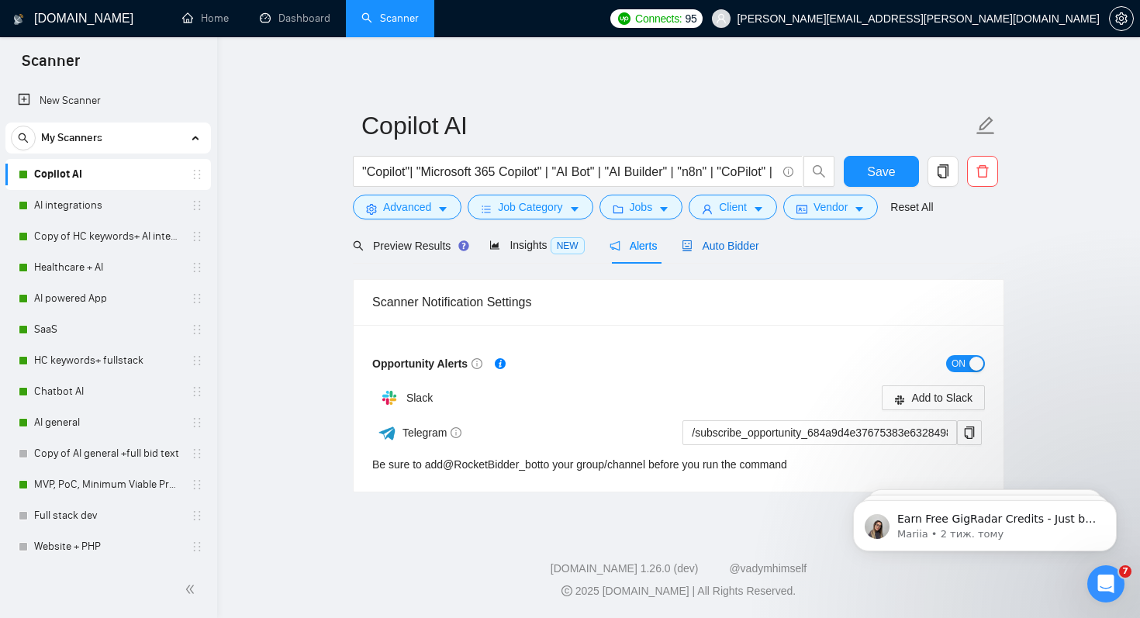
click at [712, 249] on span "Auto Bidder" at bounding box center [719, 246] width 77 height 12
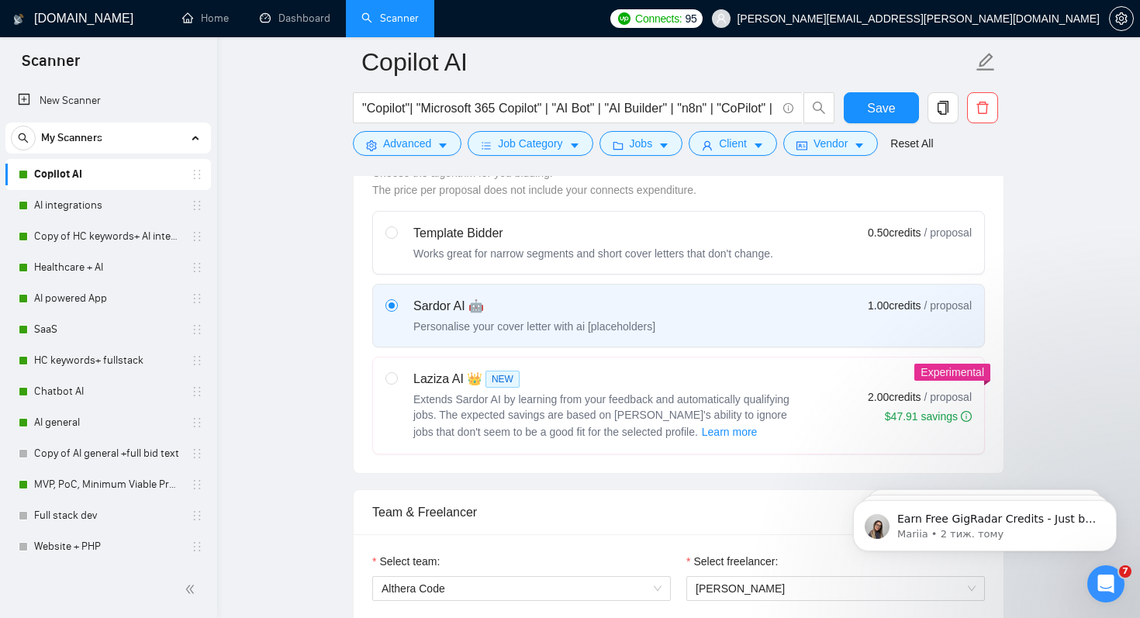
scroll to position [523, 0]
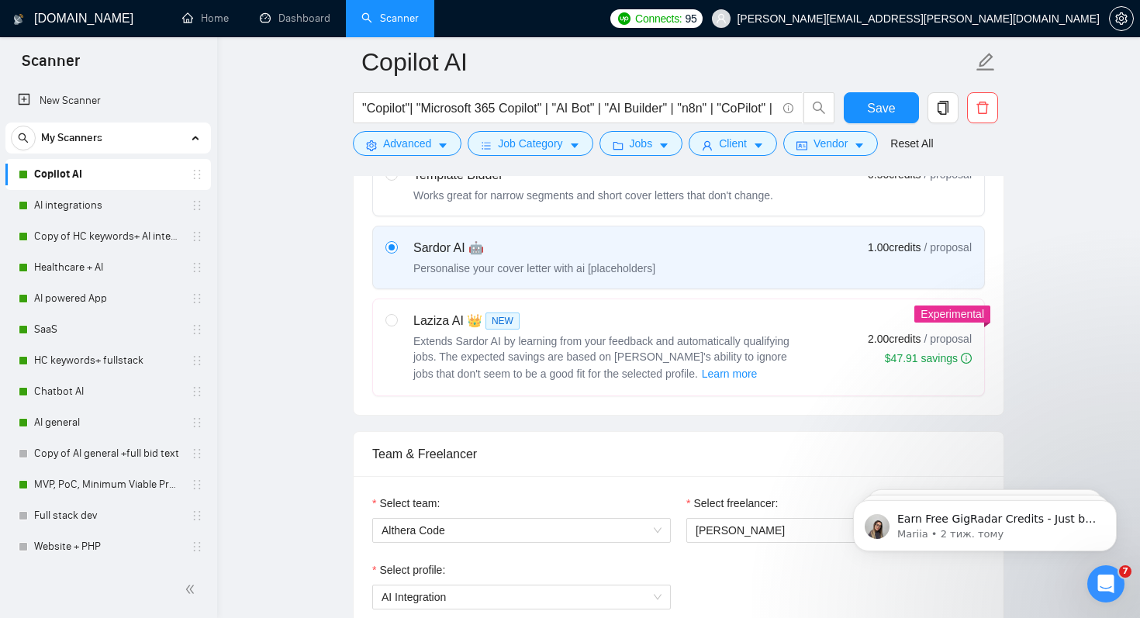
click at [400, 319] on div "Laziza AI 👑 NEW Extends Sardor AI by learning from your feedback and automatica…" at bounding box center [593, 347] width 416 height 71
click at [396, 319] on input "radio" at bounding box center [390, 319] width 11 height 11
radio input "true"
radio input "false"
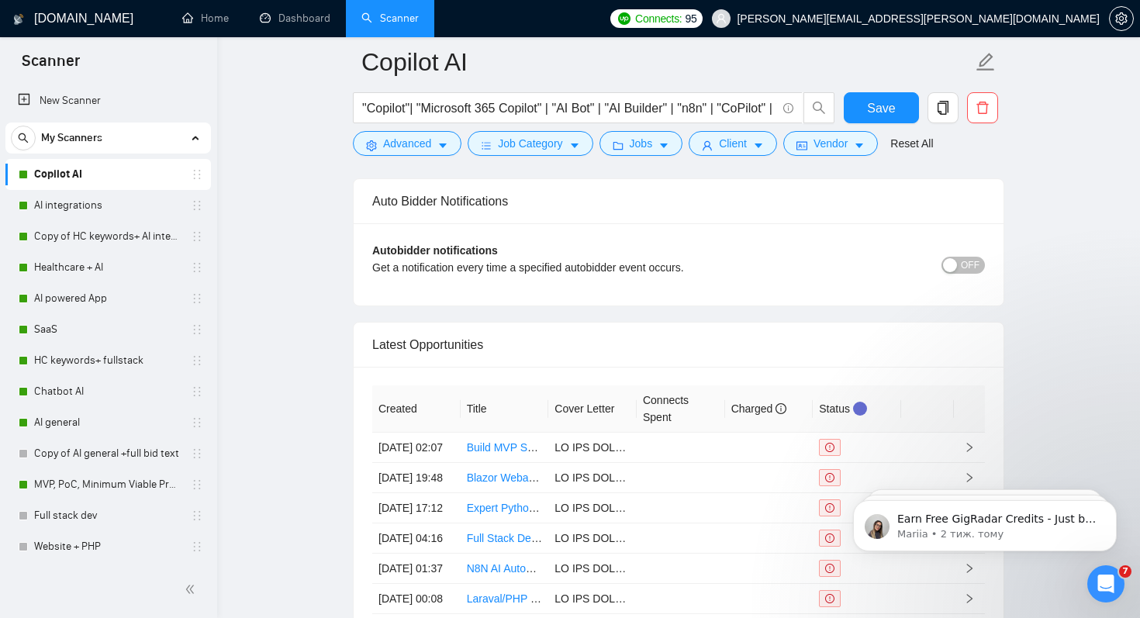
scroll to position [3835, 0]
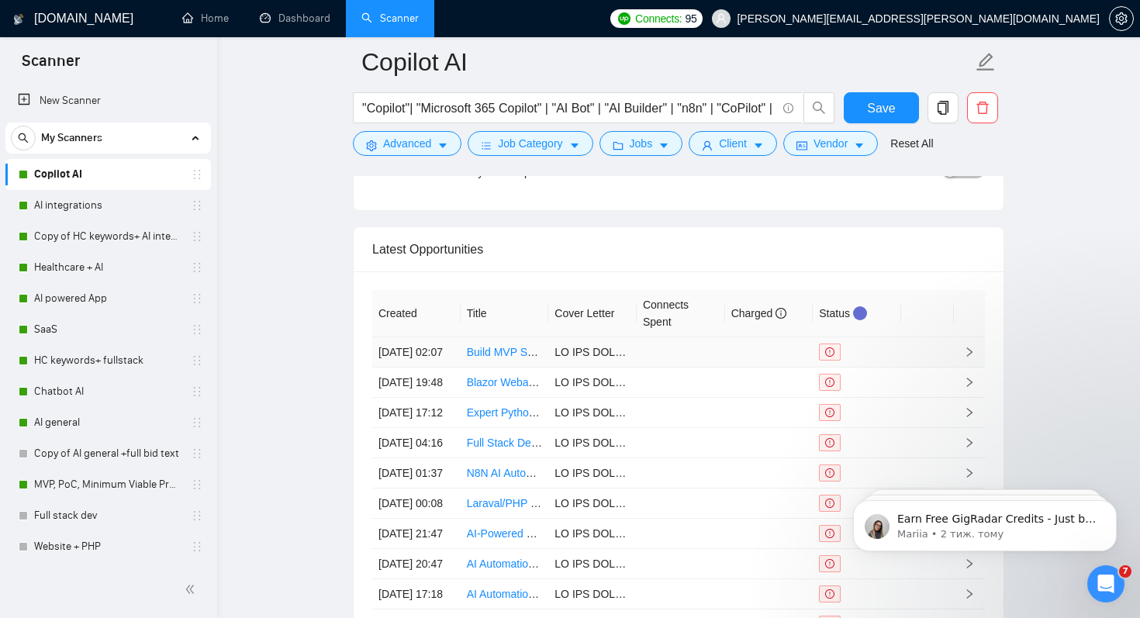
click at [505, 358] on link "Build MVP SaaS App with OpenAI API (RFP/Proposal Generator)" at bounding box center [623, 352] width 313 height 12
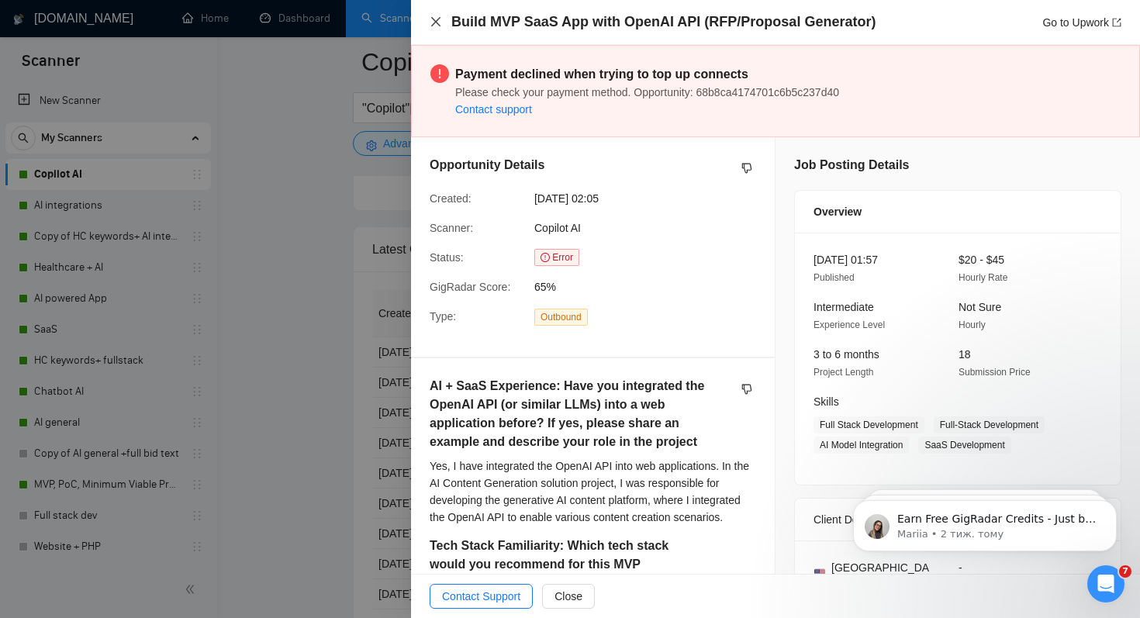
click at [431, 20] on icon "close" at bounding box center [435, 22] width 12 height 12
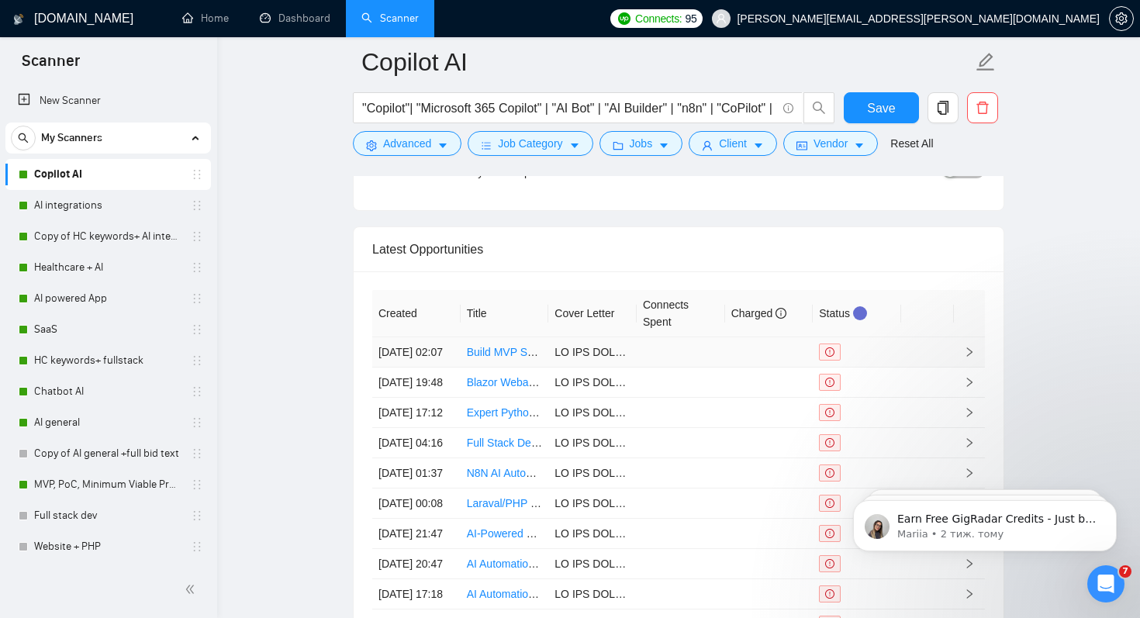
click at [964, 357] on icon "right" at bounding box center [969, 352] width 11 height 11
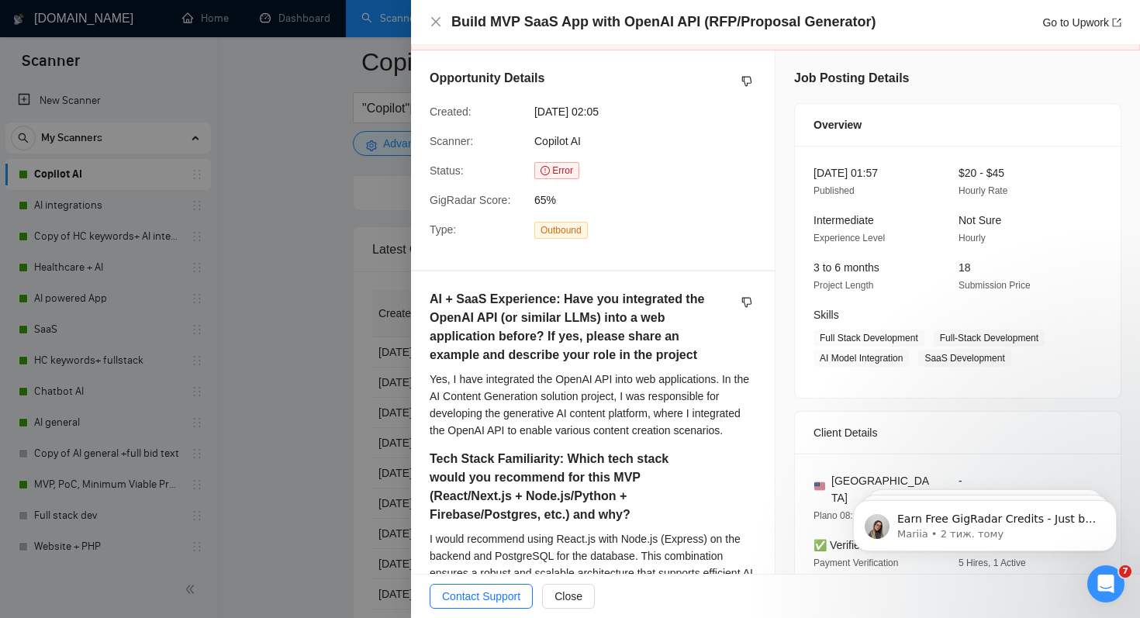
scroll to position [85, 0]
click at [439, 21] on icon "close" at bounding box center [435, 22] width 12 height 12
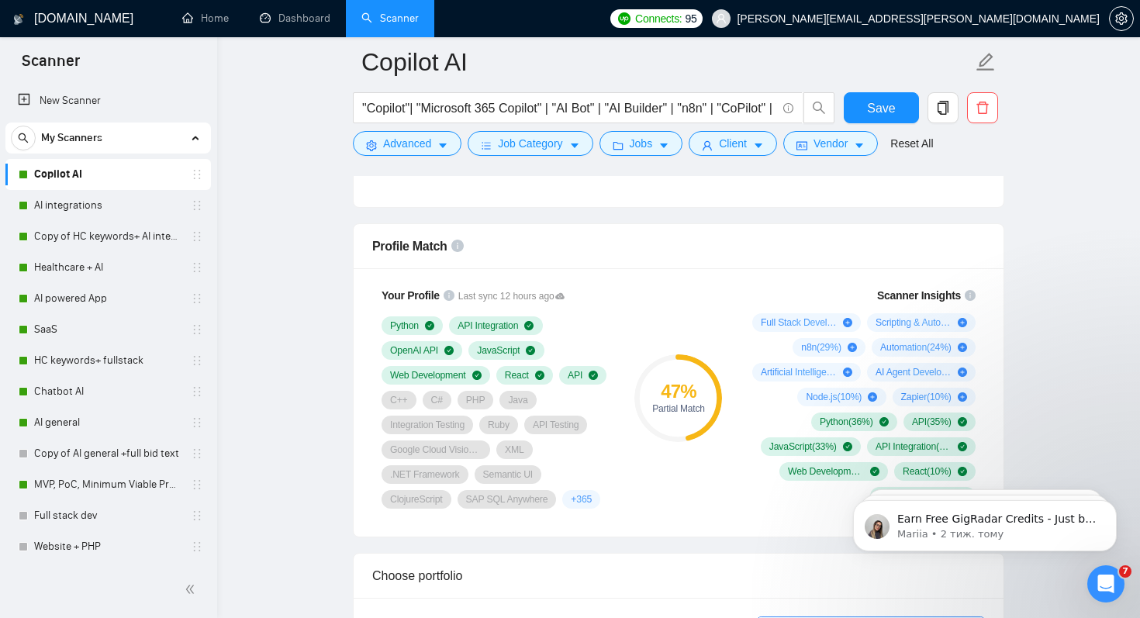
scroll to position [959, 0]
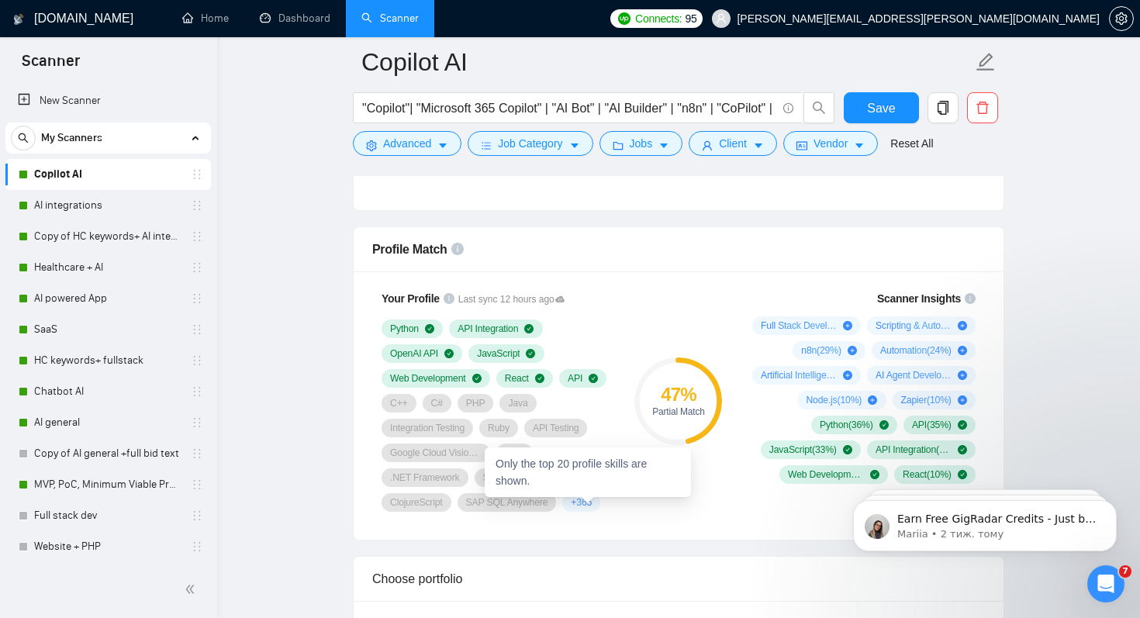
click at [588, 501] on span "+ 365" at bounding box center [581, 502] width 21 height 12
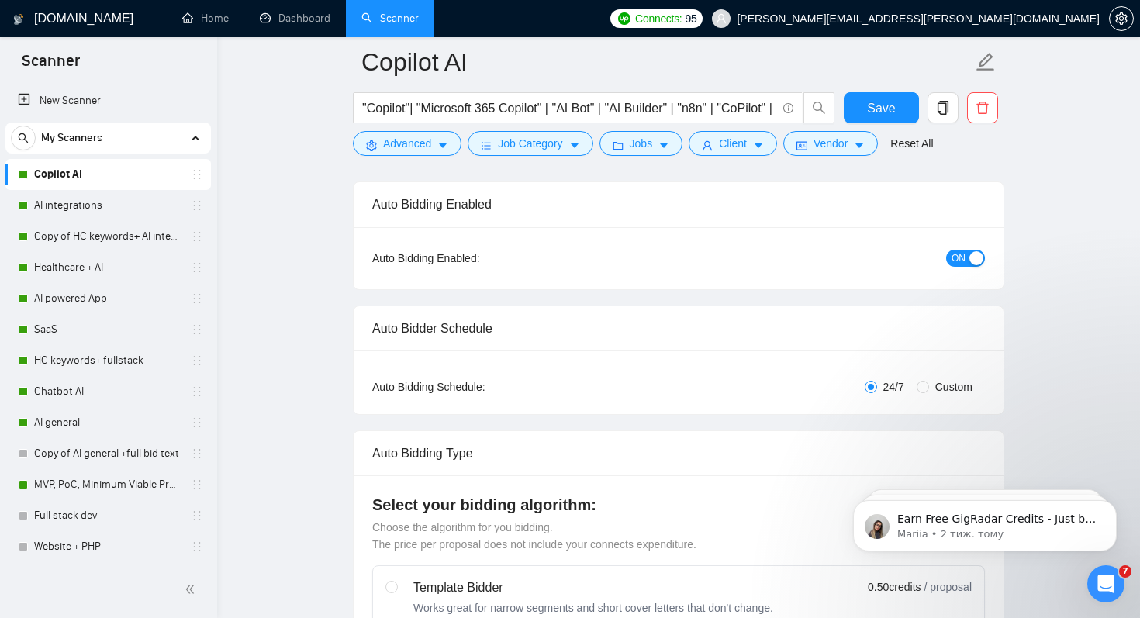
scroll to position [0, 0]
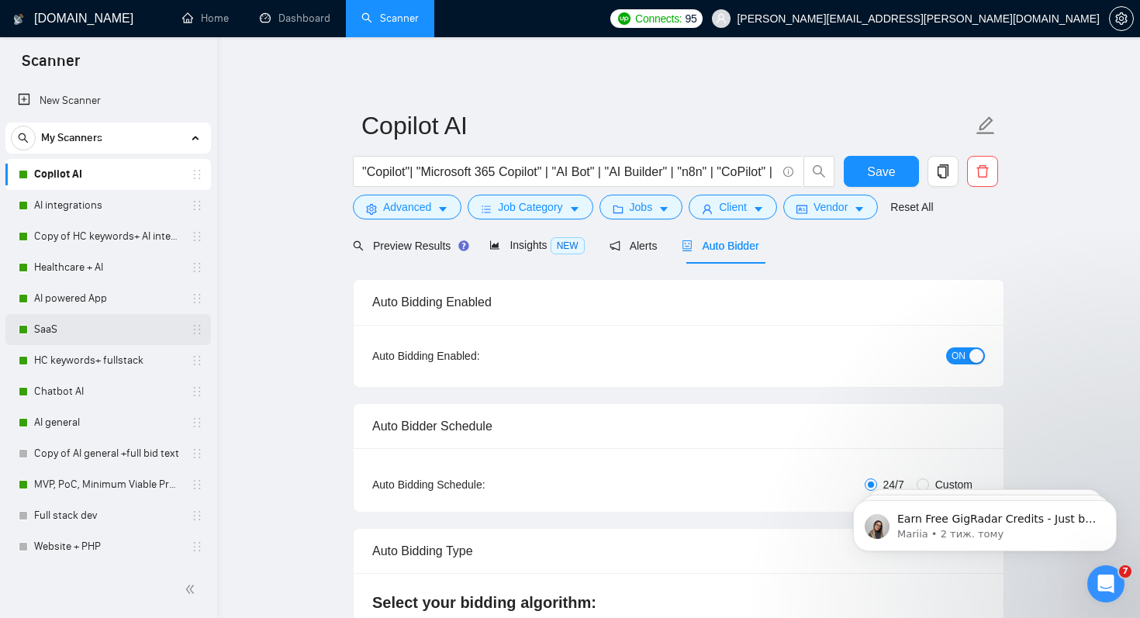
click at [49, 326] on link "SaaS" at bounding box center [107, 329] width 147 height 31
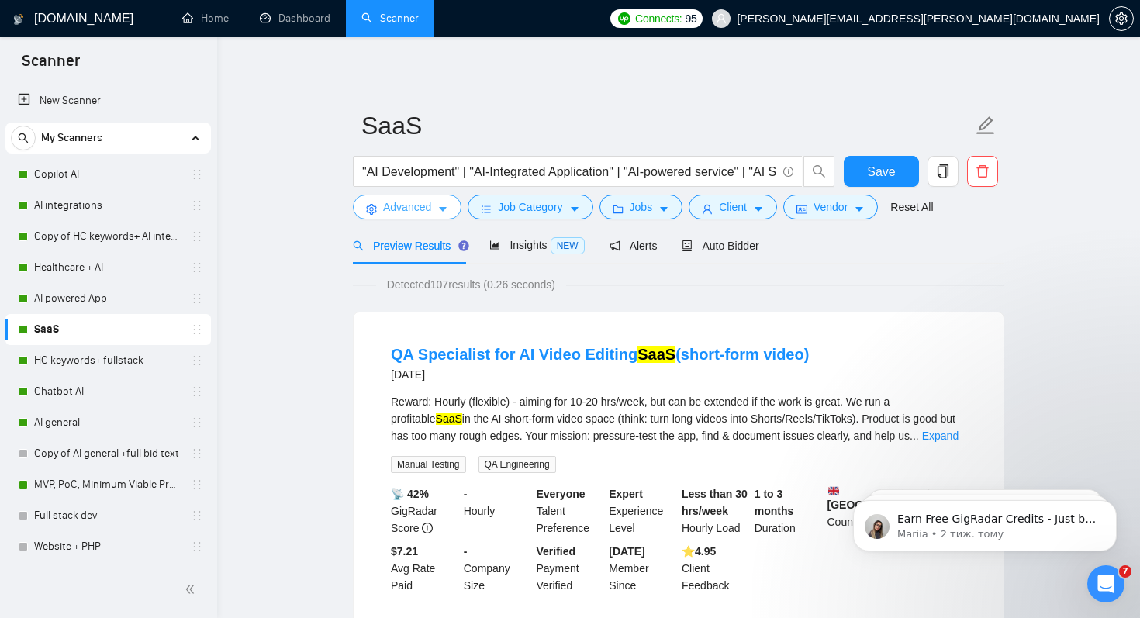
click at [417, 209] on span "Advanced" at bounding box center [407, 206] width 48 height 17
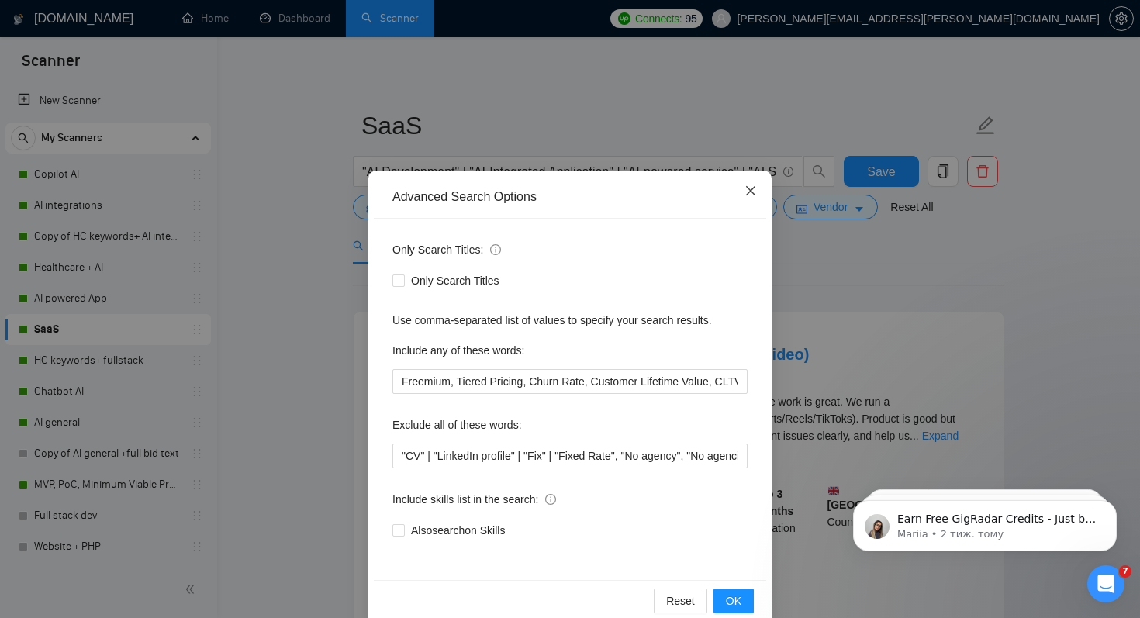
click at [750, 189] on icon "close" at bounding box center [750, 191] width 12 height 12
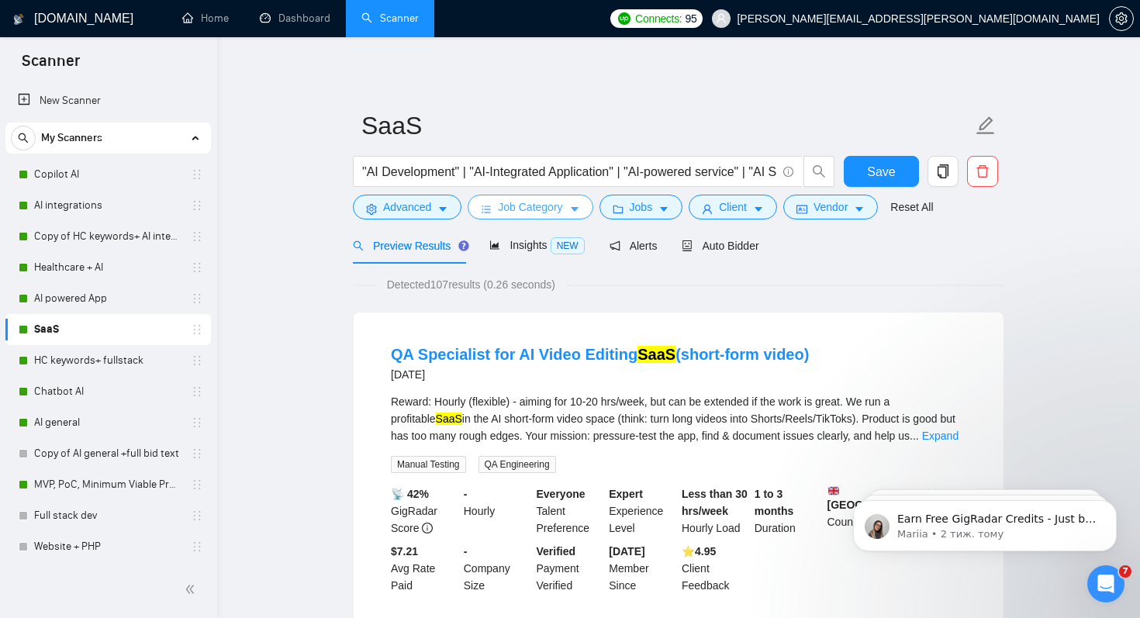
click at [526, 212] on span "Job Category" at bounding box center [530, 206] width 64 height 17
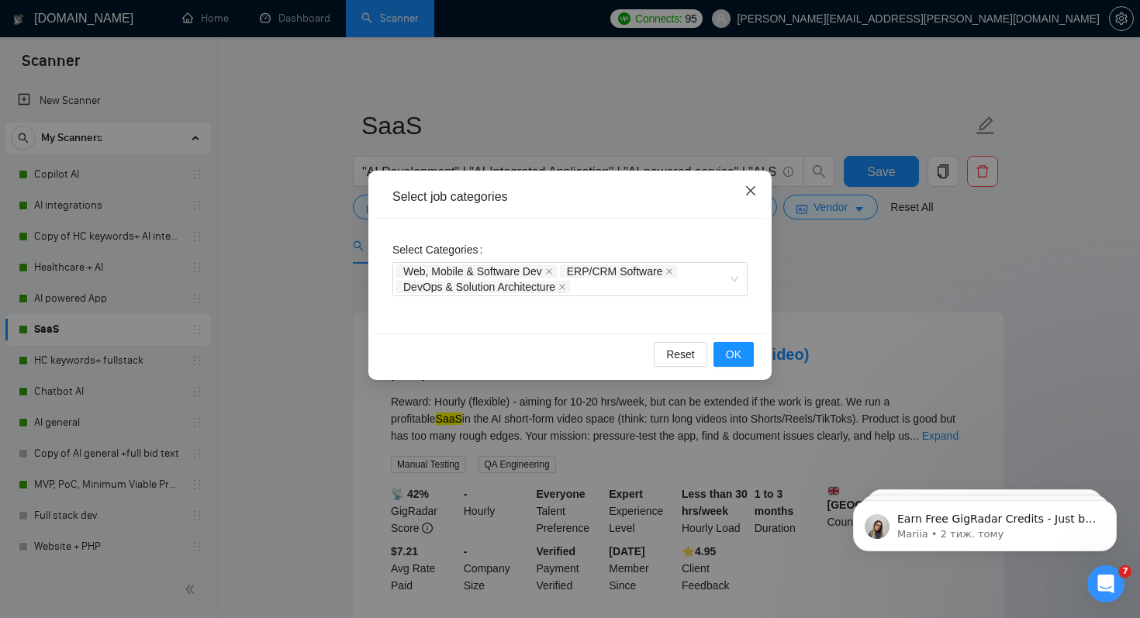
click at [750, 192] on icon "close" at bounding box center [750, 190] width 9 height 9
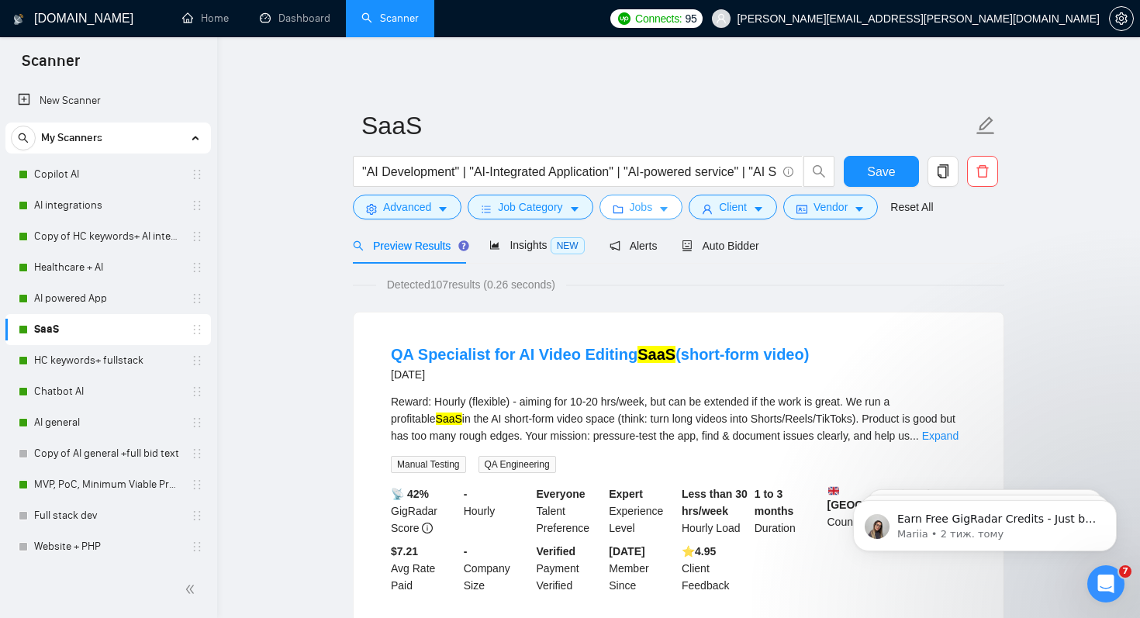
click at [639, 209] on span "Jobs" at bounding box center [641, 206] width 23 height 17
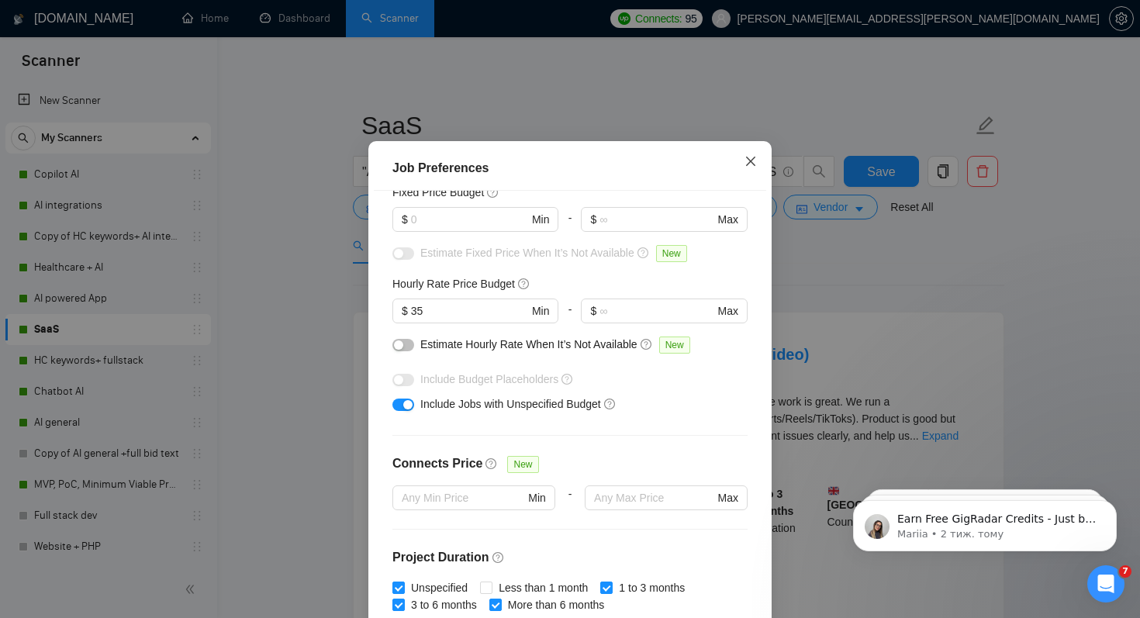
click at [754, 167] on icon "close" at bounding box center [750, 161] width 12 height 12
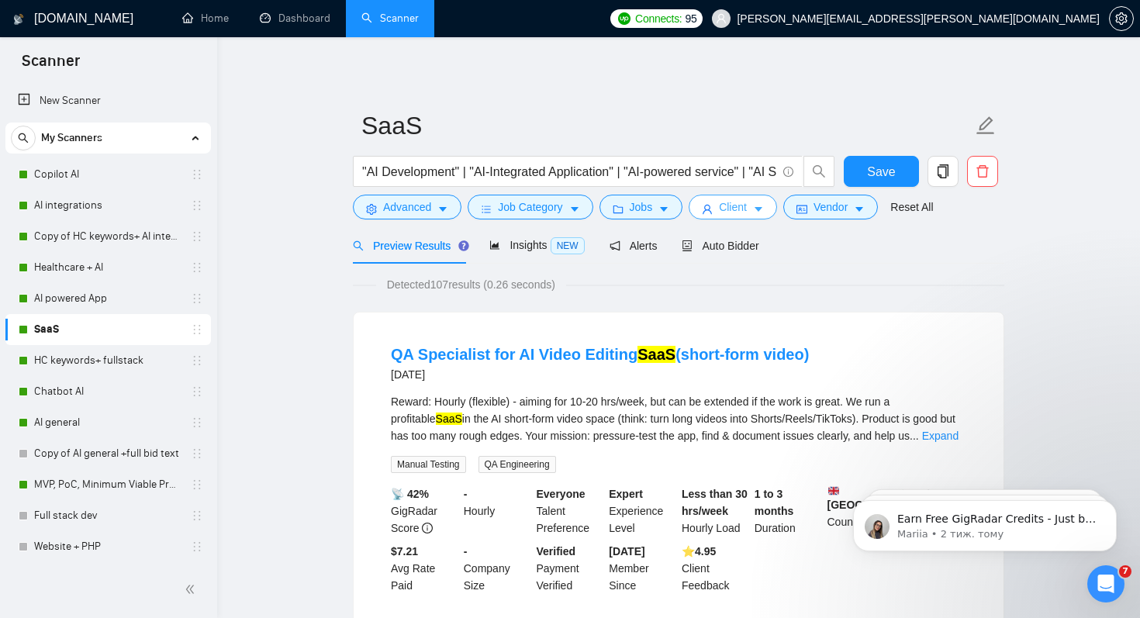
click at [747, 206] on span "Client" at bounding box center [733, 206] width 28 height 17
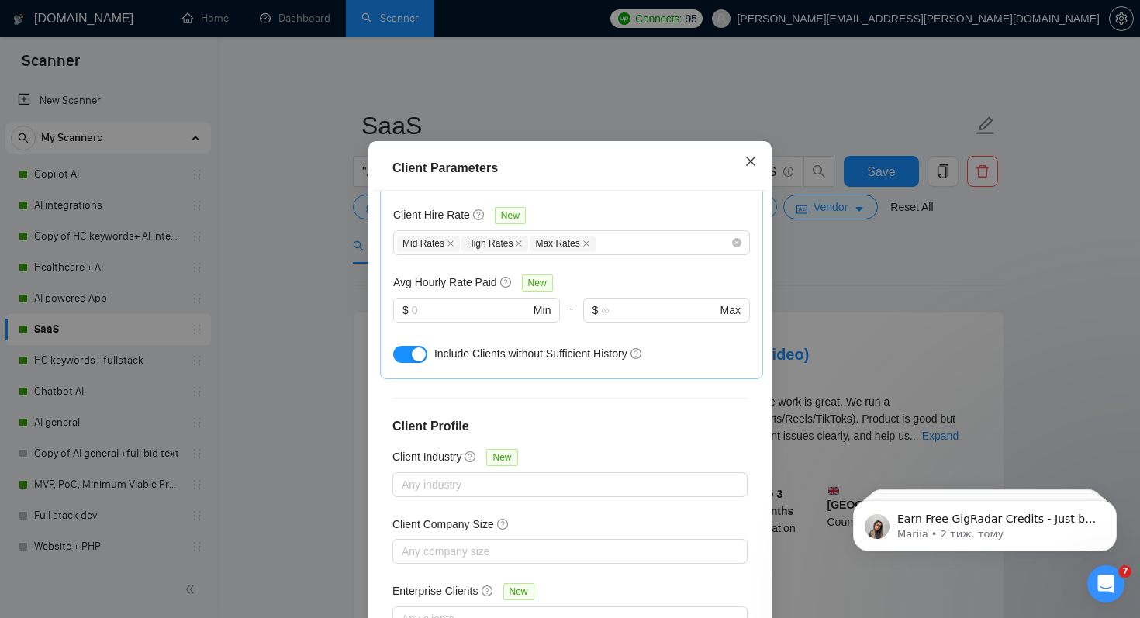
click at [749, 167] on icon "close" at bounding box center [750, 161] width 12 height 12
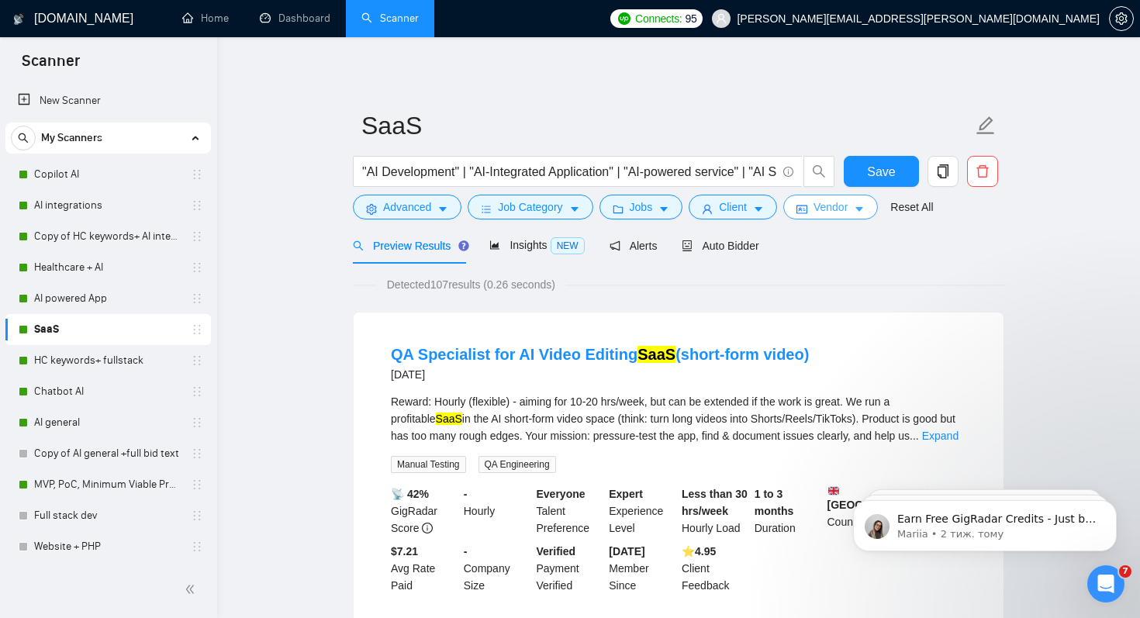
click at [844, 212] on span "Vendor" at bounding box center [830, 206] width 34 height 17
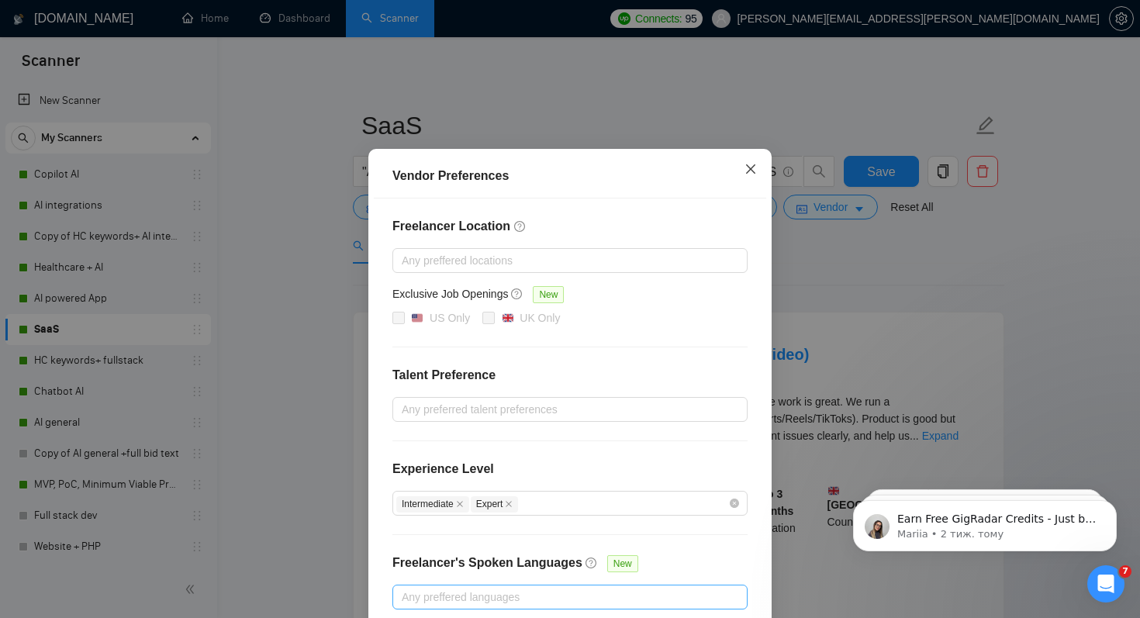
click at [748, 174] on icon "close" at bounding box center [750, 168] width 9 height 9
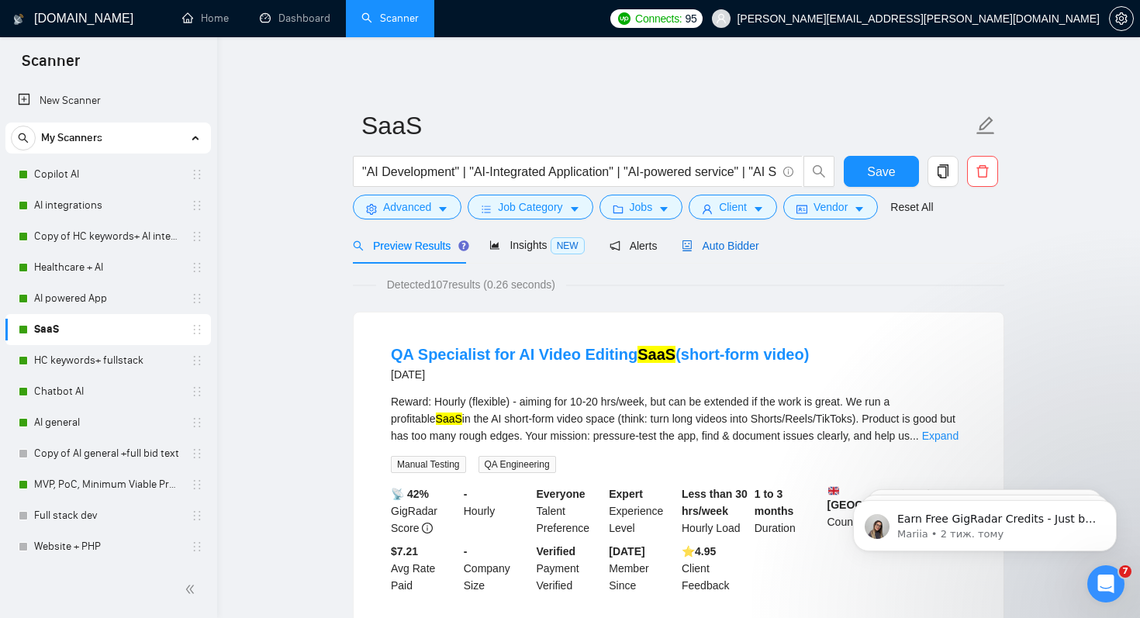
click at [718, 244] on span "Auto Bidder" at bounding box center [719, 246] width 77 height 12
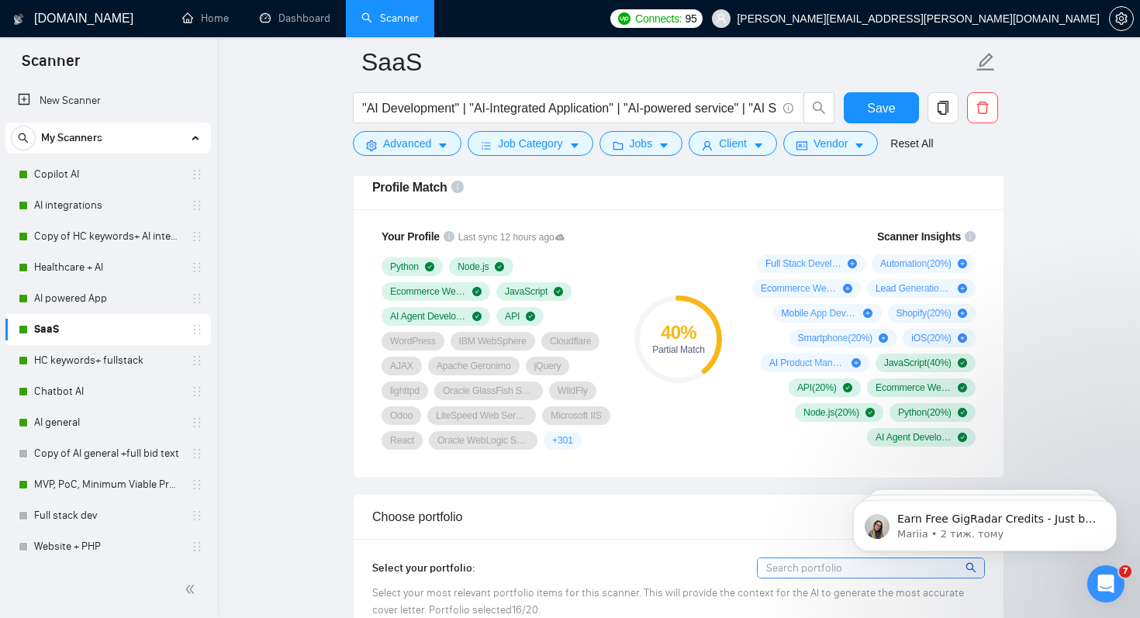
scroll to position [1025, 0]
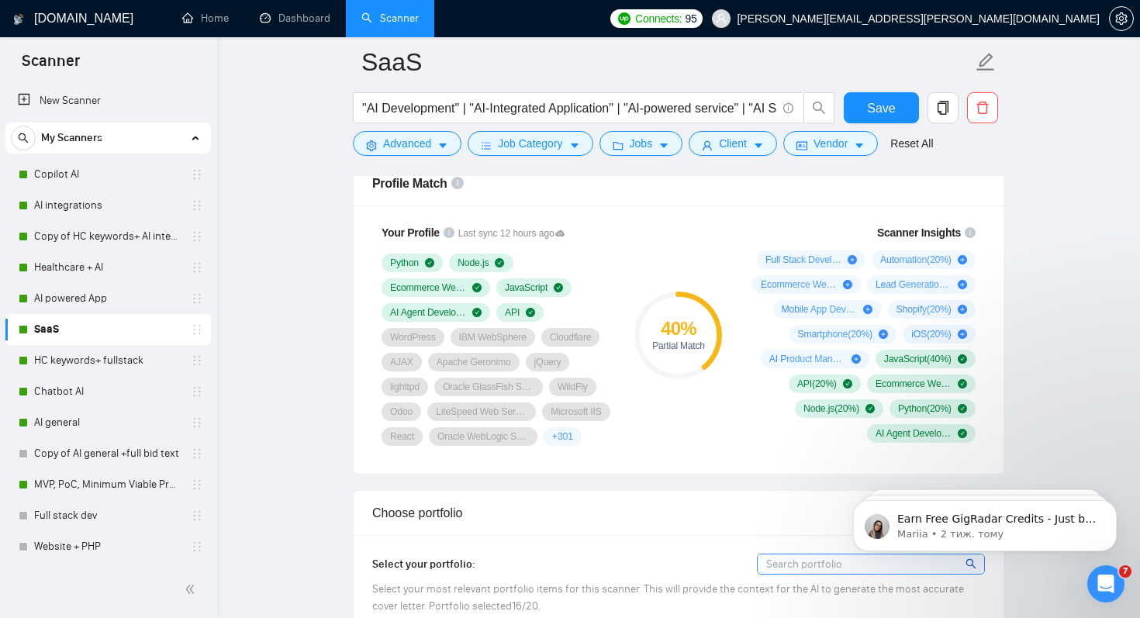
click at [58, 12] on h1 "[DOMAIN_NAME]" at bounding box center [83, 18] width 99 height 37
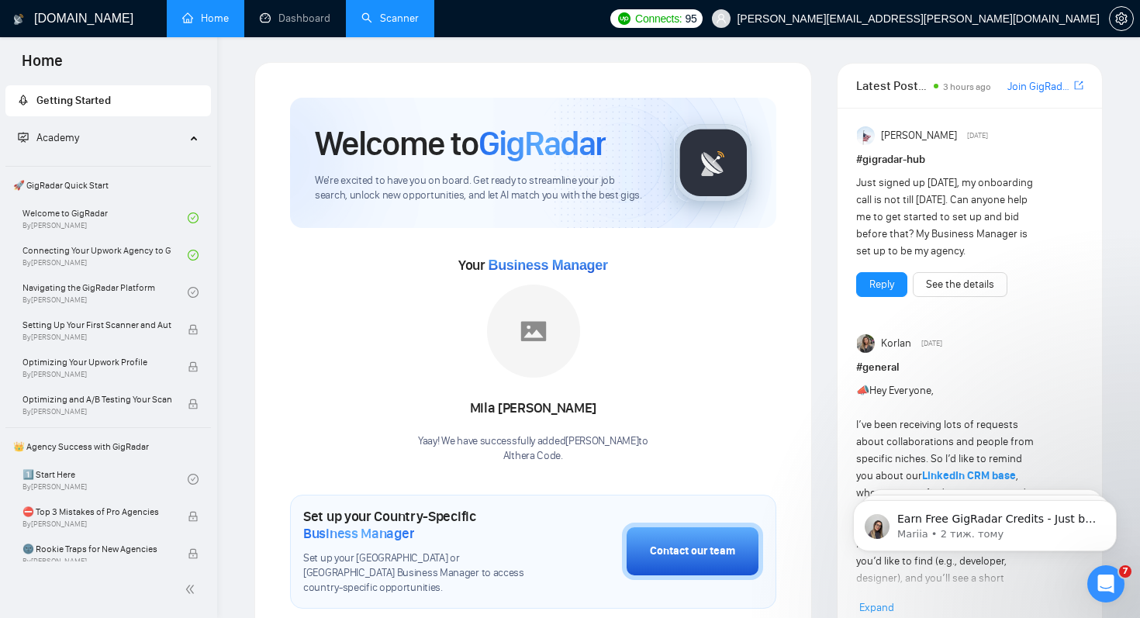
click at [74, 452] on span "👑 Agency Success with GigRadar" at bounding box center [108, 446] width 202 height 31
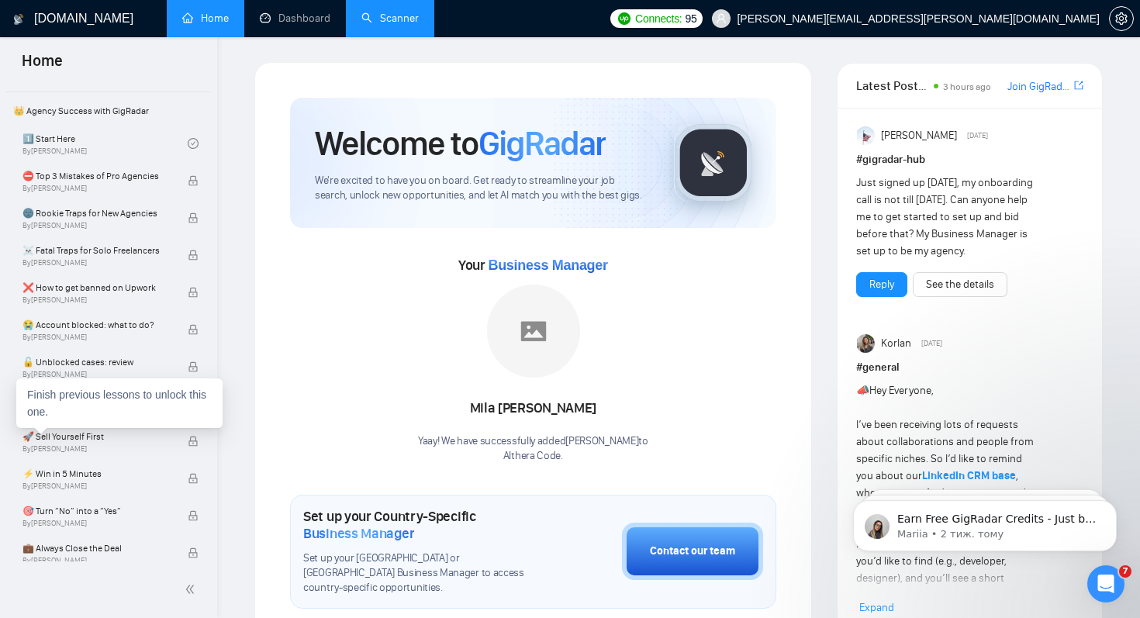
scroll to position [337, 0]
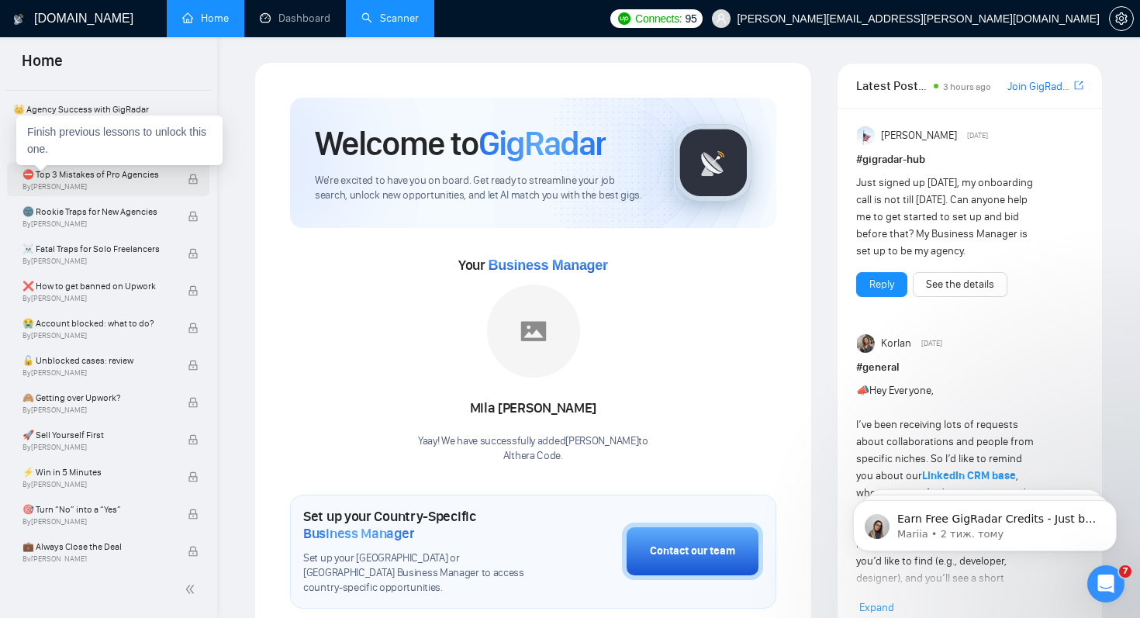
click at [107, 181] on span "⛔ Top 3 Mistakes of Pro Agencies" at bounding box center [96, 175] width 149 height 16
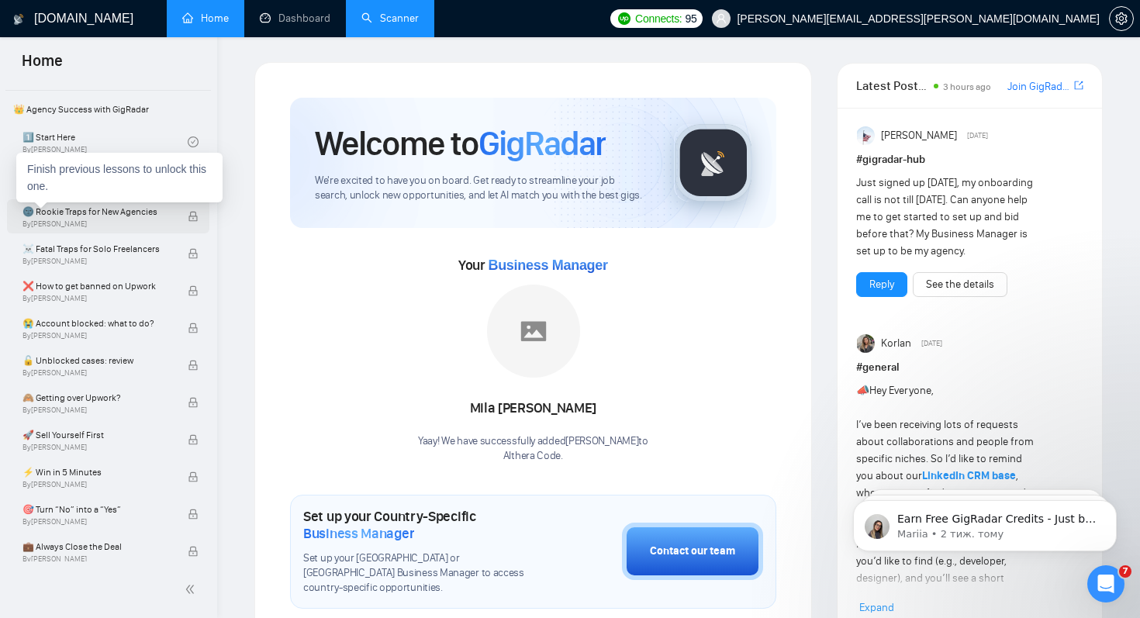
click at [103, 213] on span "🌚 Rookie Traps for New Agencies" at bounding box center [96, 212] width 149 height 16
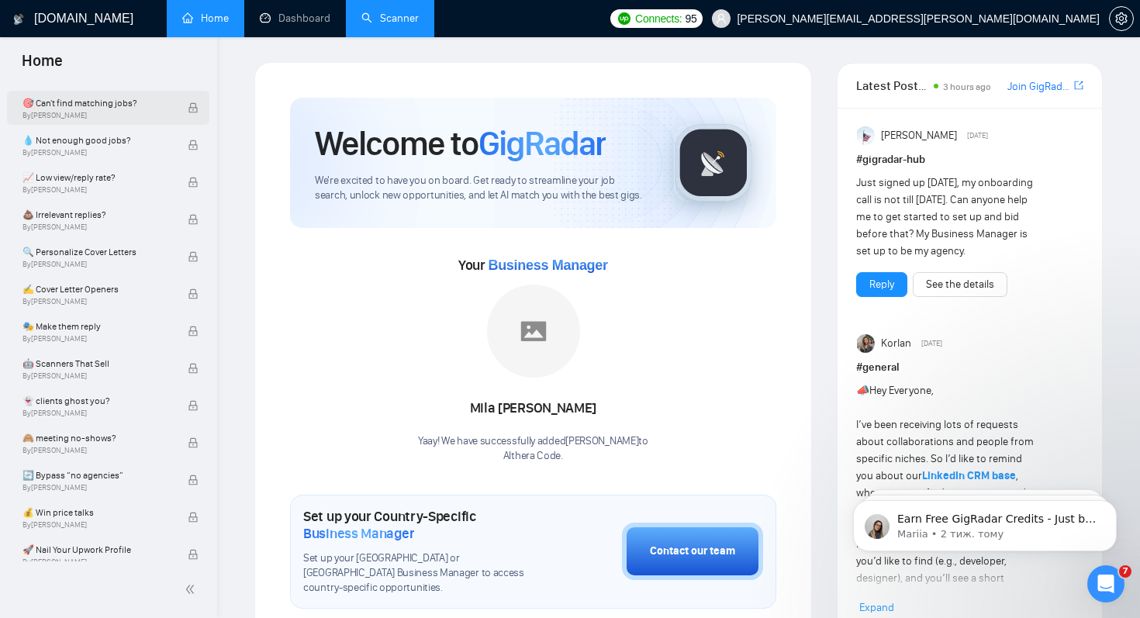
scroll to position [940, 0]
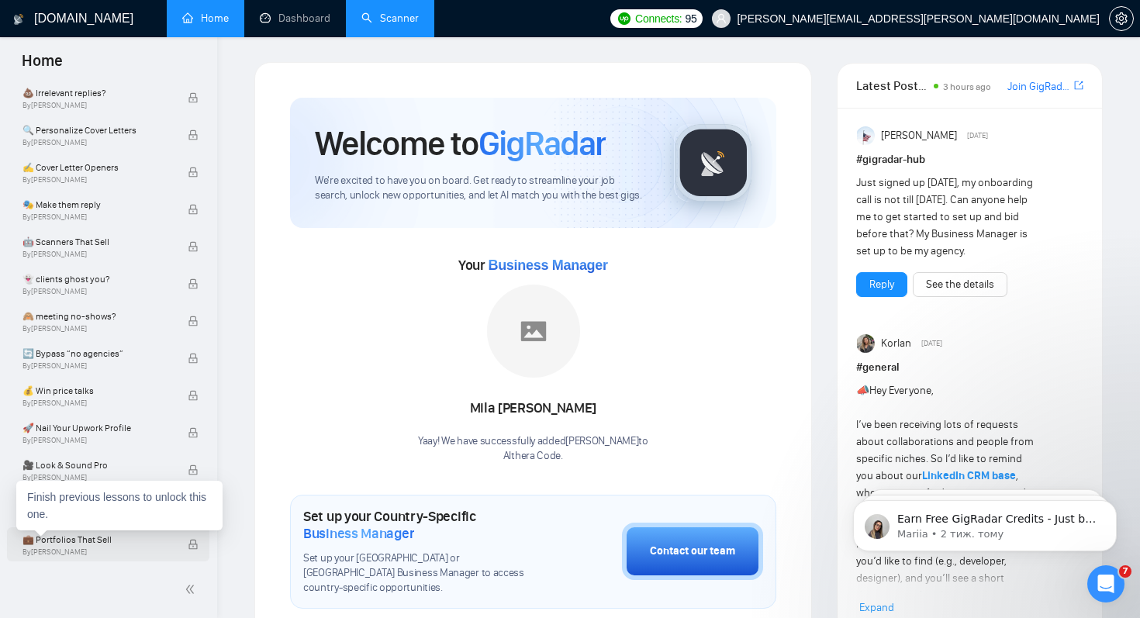
click at [44, 540] on span "💼 Portfolios That Sell" at bounding box center [96, 540] width 149 height 16
click at [55, 43] on div "Finish previous lessons to unlock this one." at bounding box center [97, 19] width 206 height 50
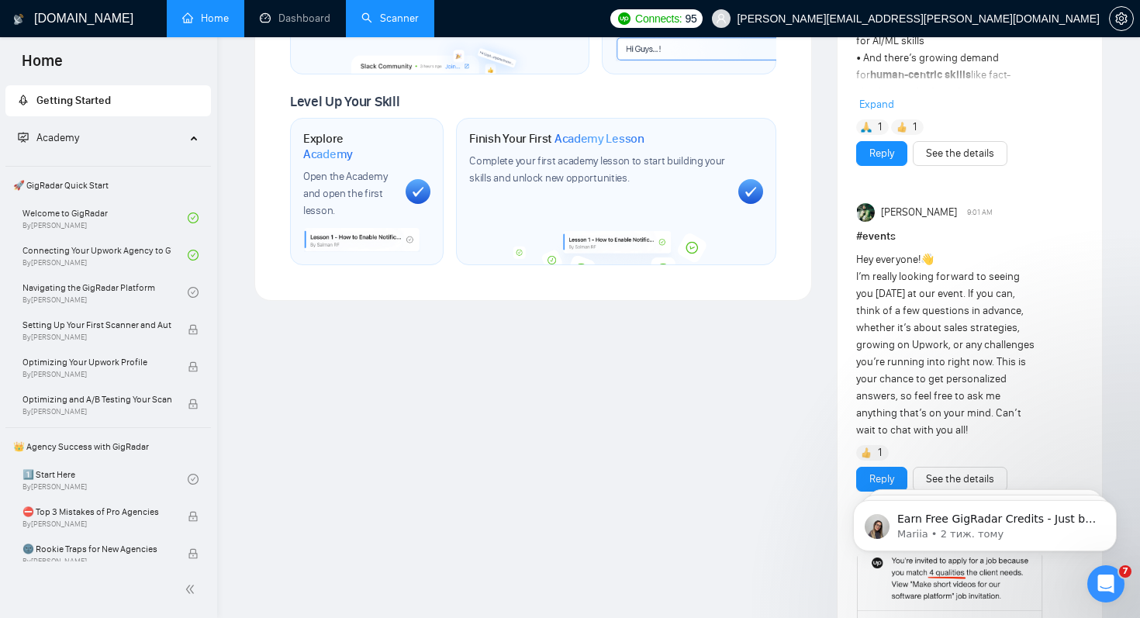
scroll to position [0, 0]
